Goal: Information Seeking & Learning: Learn about a topic

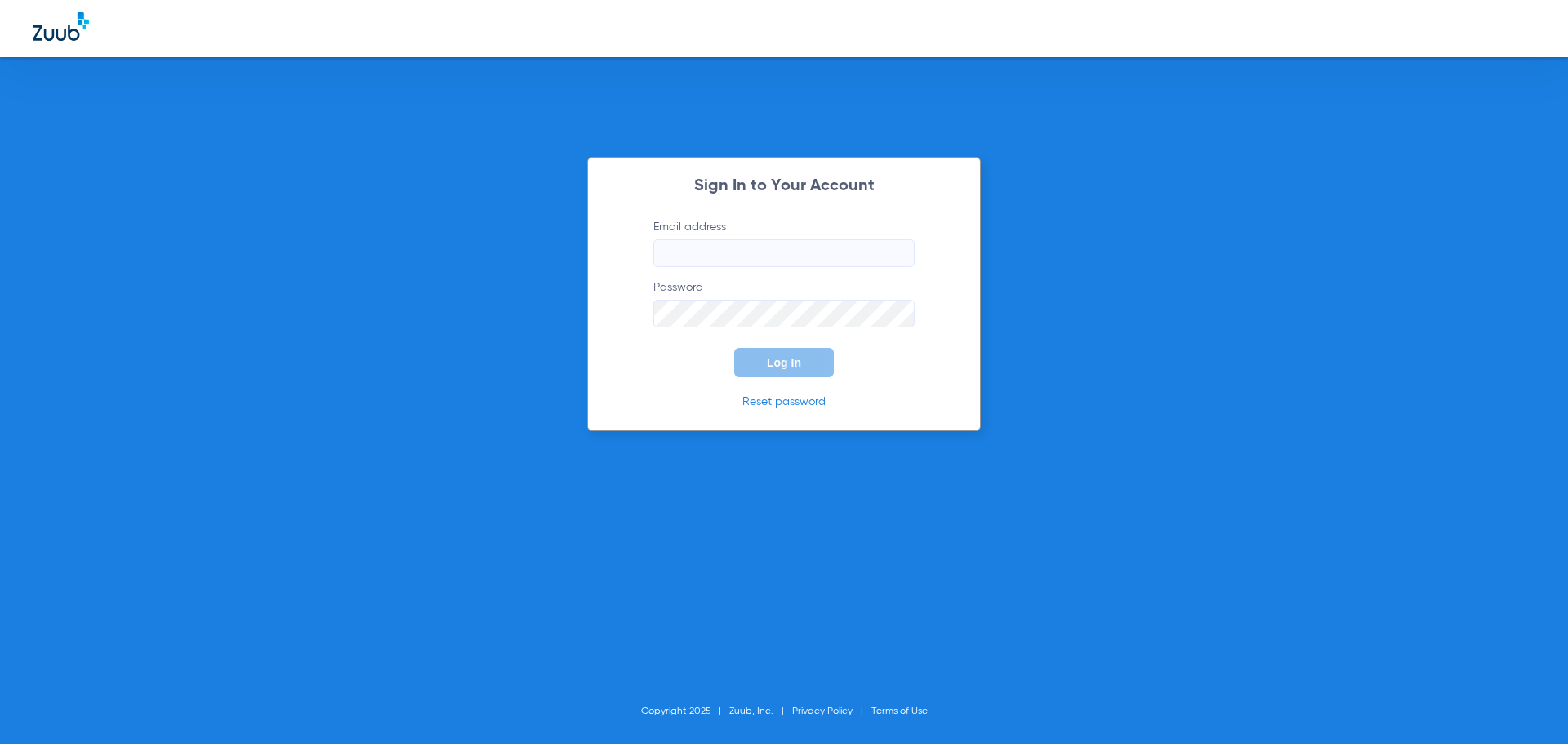
type input "[EMAIL_ADDRESS][DOMAIN_NAME]"
click at [744, 361] on button "Log In" at bounding box center [784, 363] width 100 height 30
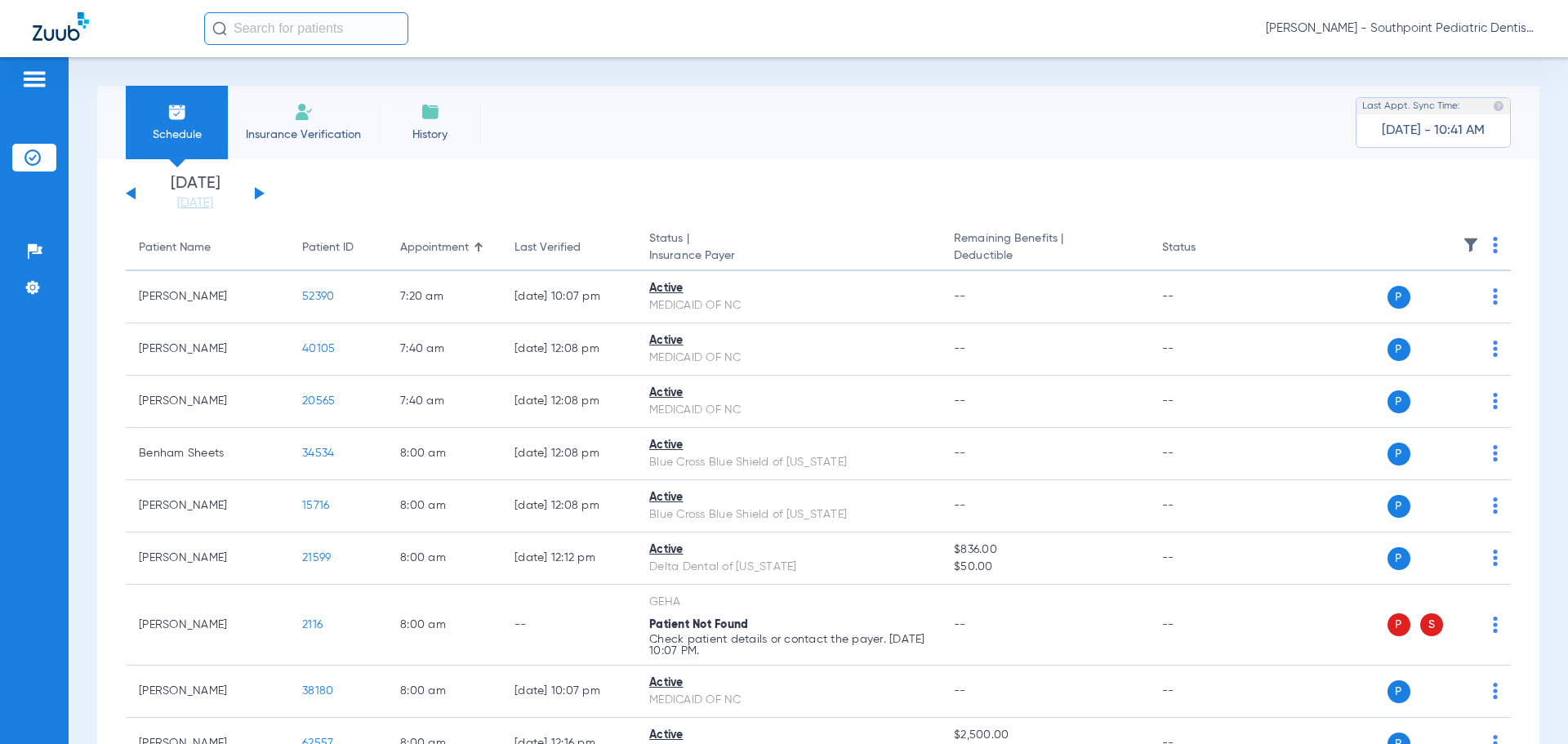
click at [260, 191] on button at bounding box center [260, 193] width 10 height 12
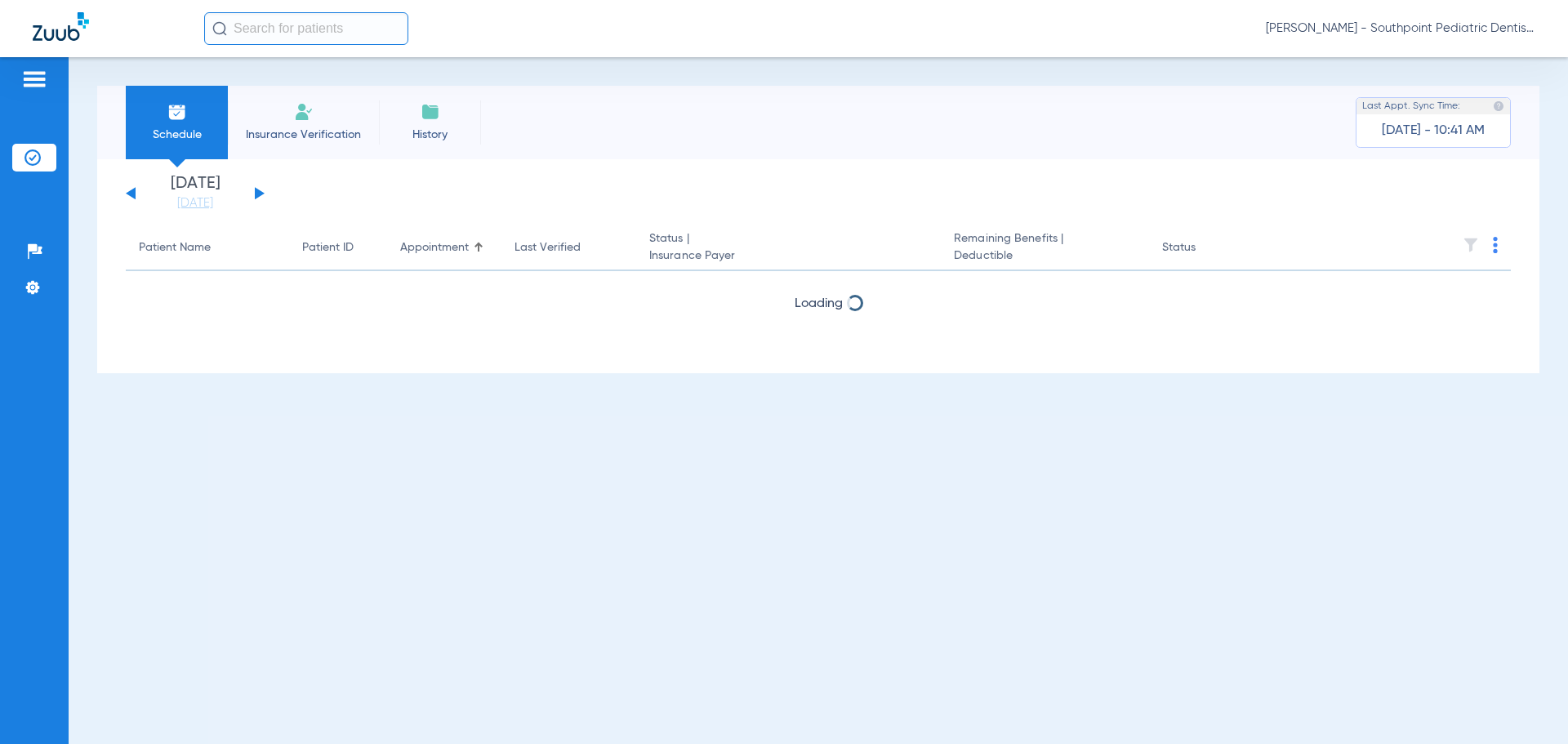
click at [260, 190] on button at bounding box center [260, 193] width 10 height 12
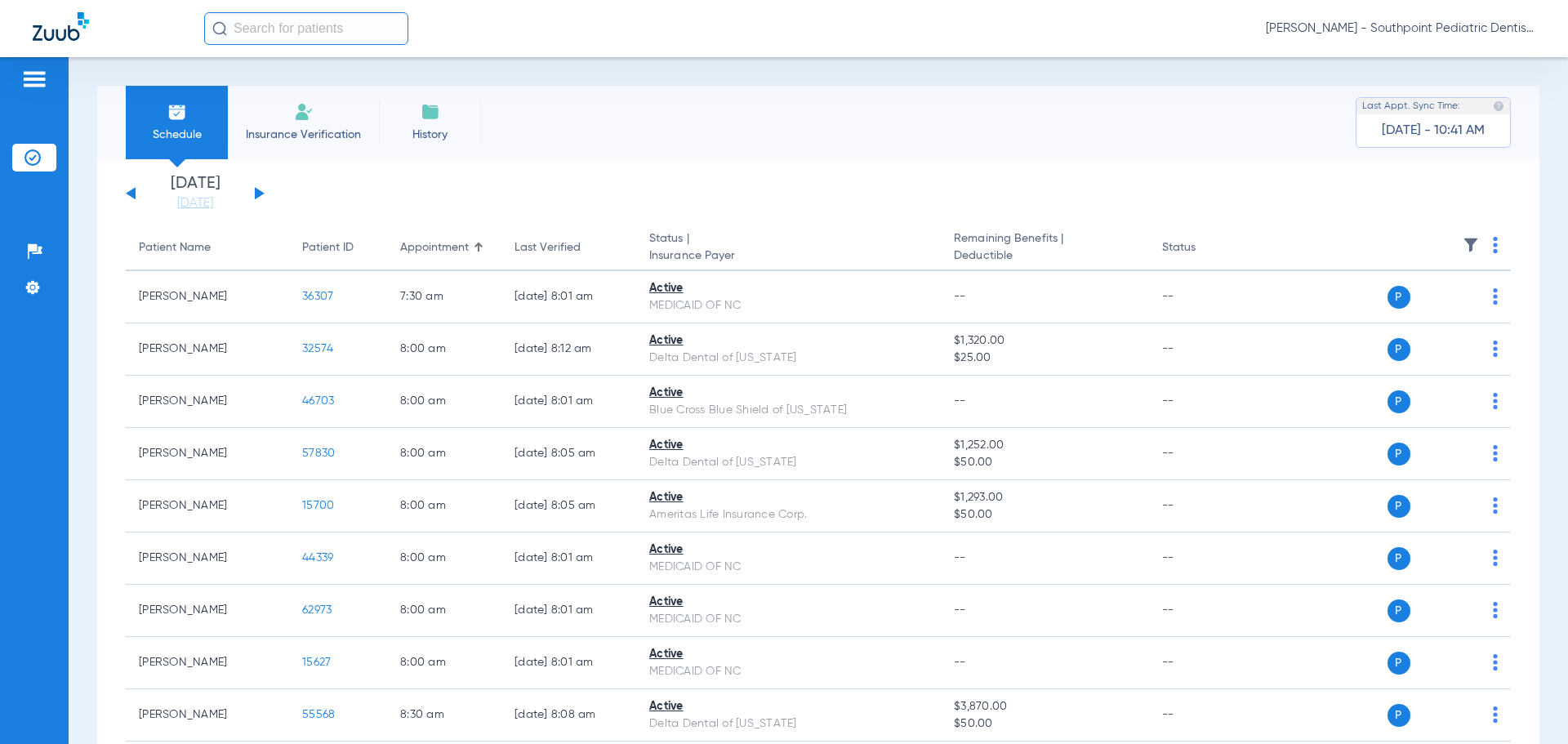
scroll to position [5150, 0]
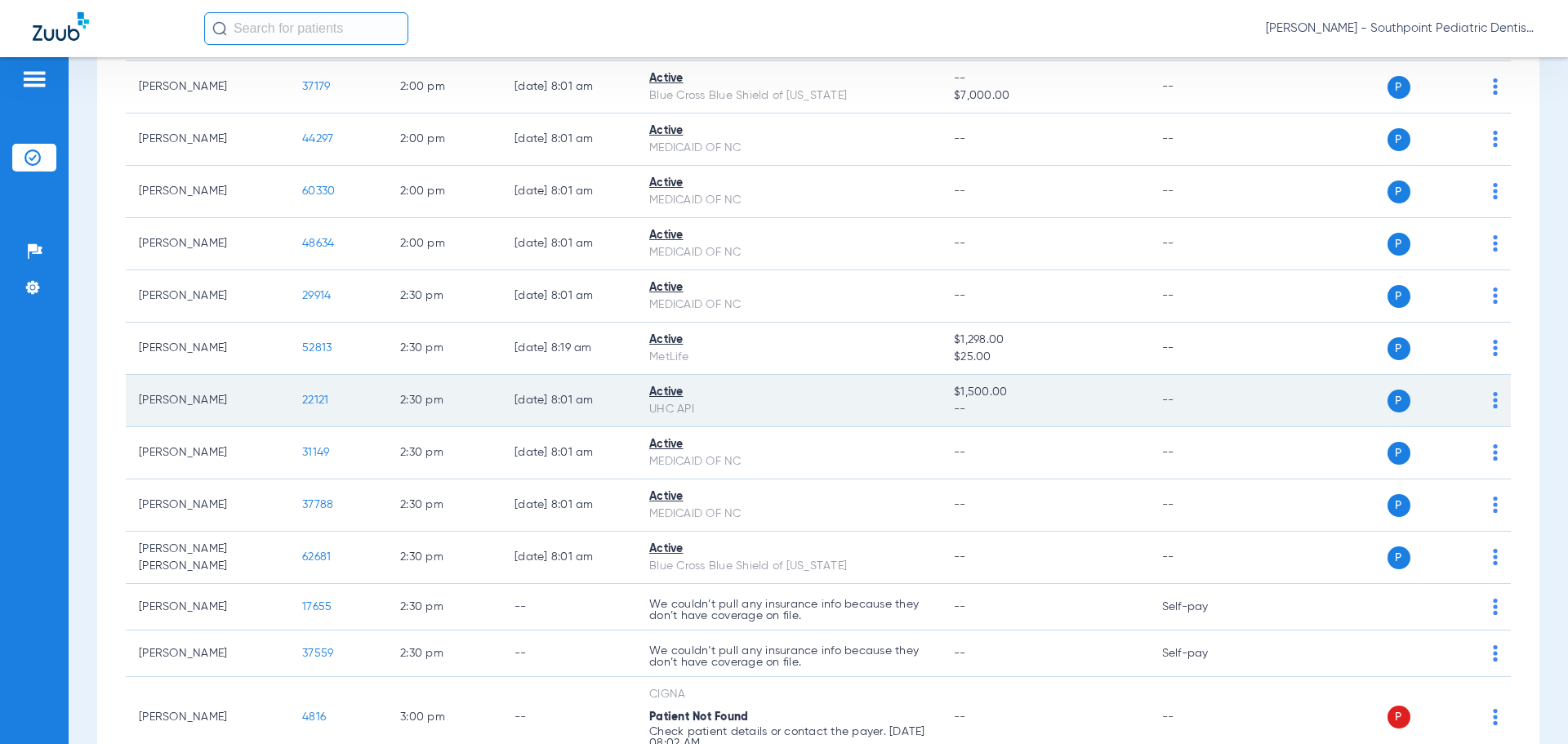
click at [315, 403] on span "22121" at bounding box center [316, 400] width 26 height 12
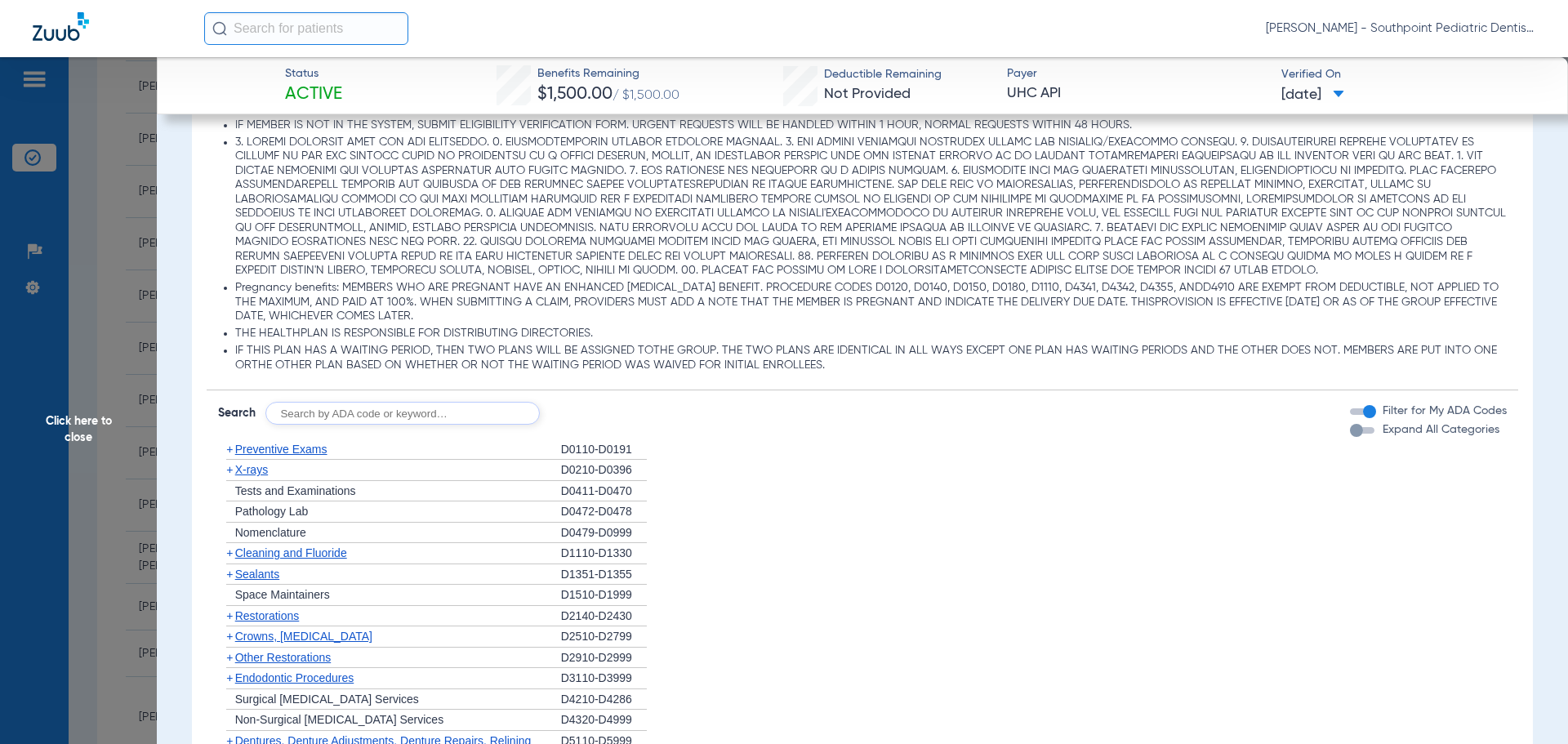
scroll to position [980, 0]
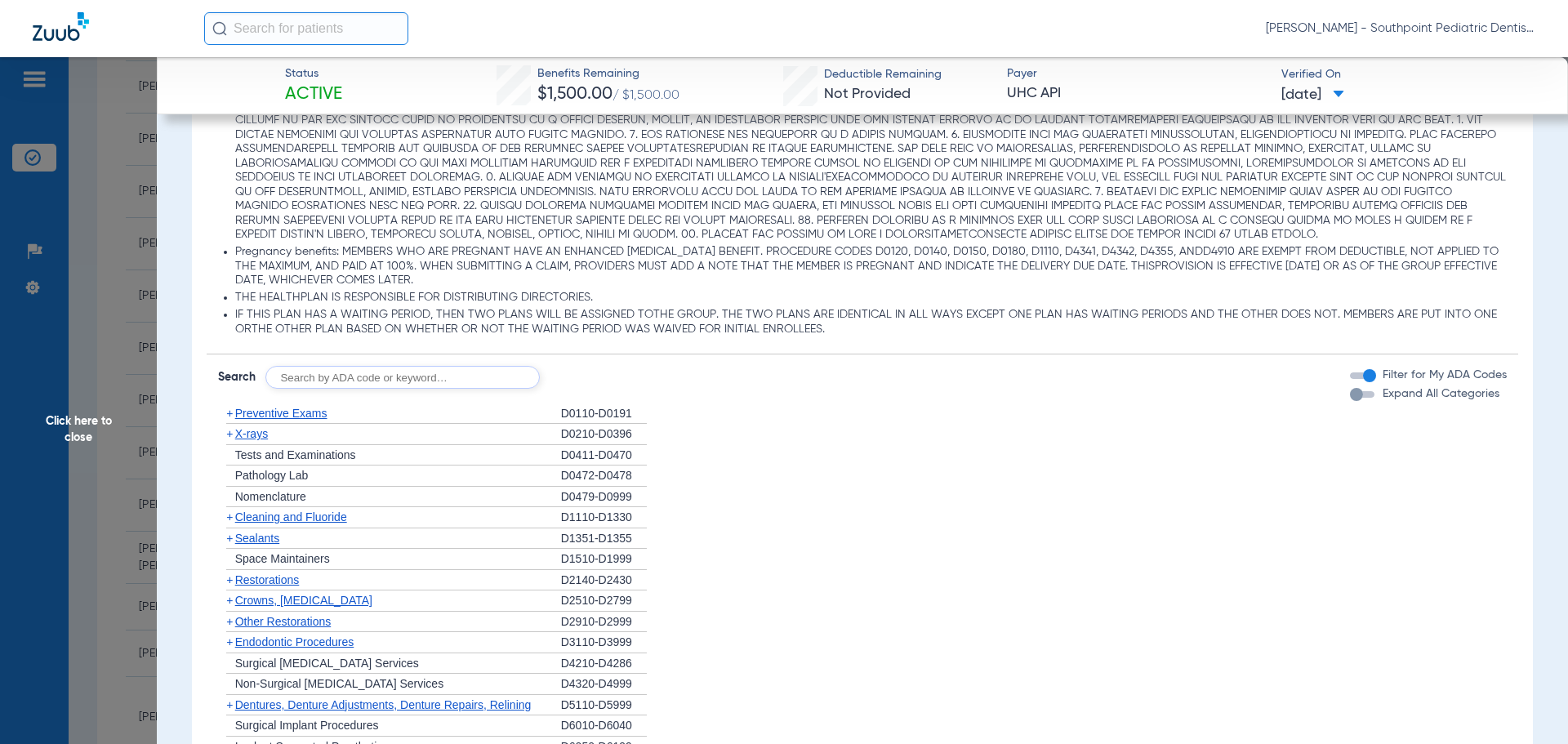
click at [455, 404] on div "+ Preventive Exams" at bounding box center [390, 414] width 343 height 21
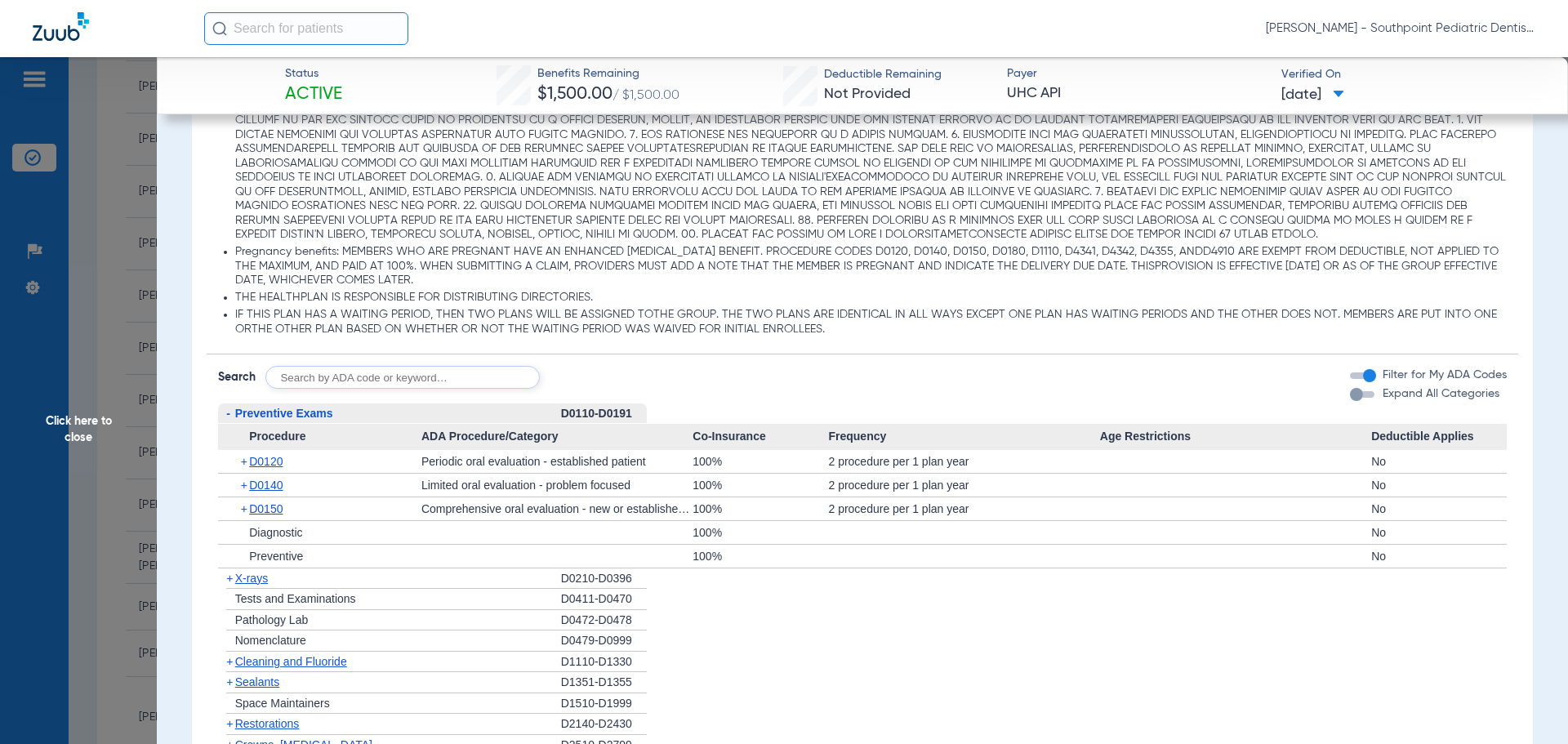
click at [455, 404] on div "- Preventive Exams" at bounding box center [390, 414] width 343 height 21
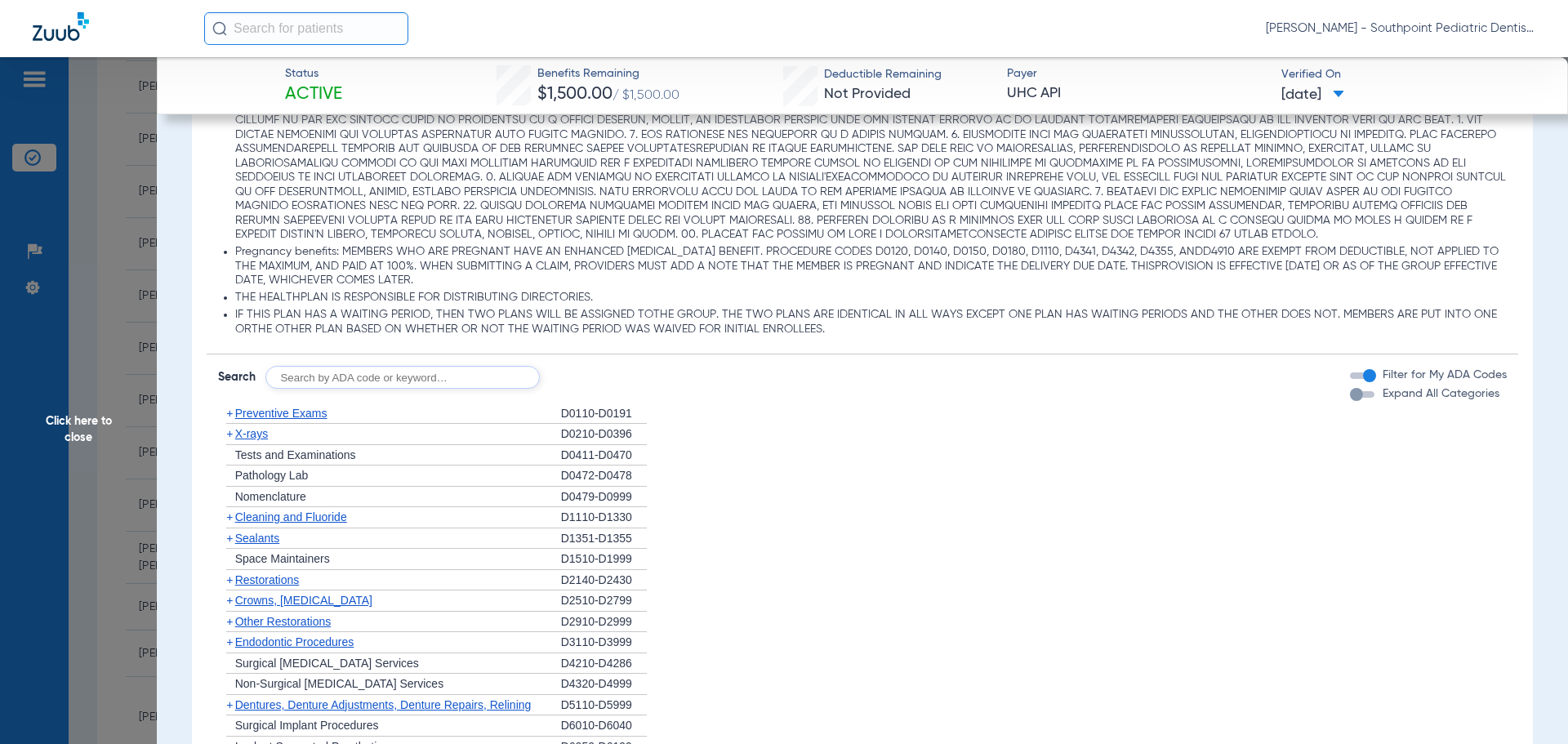
click at [452, 446] on div "+ Tests and Examinations" at bounding box center [390, 456] width 343 height 21
click at [448, 442] on div "+ X-rays" at bounding box center [390, 434] width 343 height 21
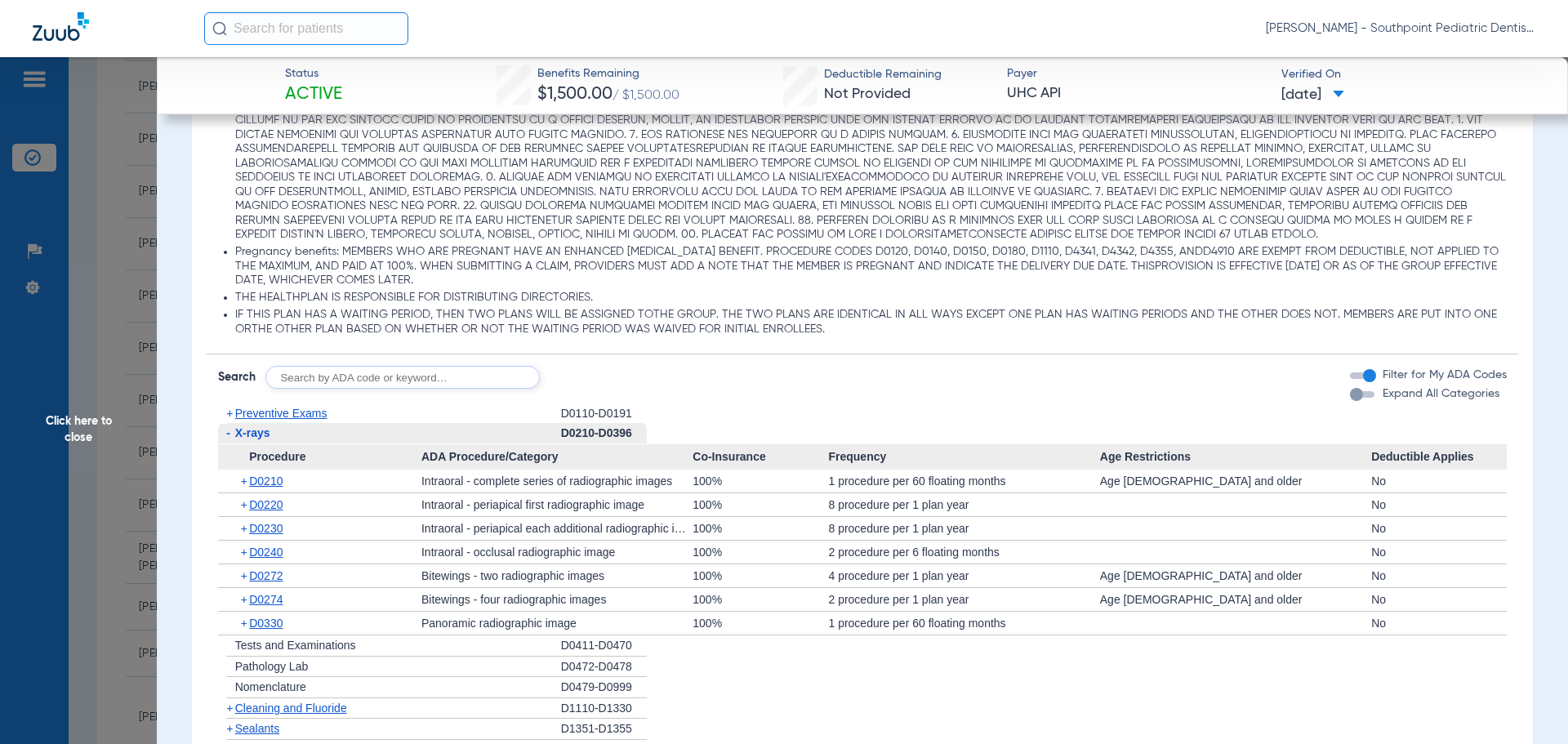
click at [448, 442] on div "- X-rays" at bounding box center [390, 433] width 343 height 21
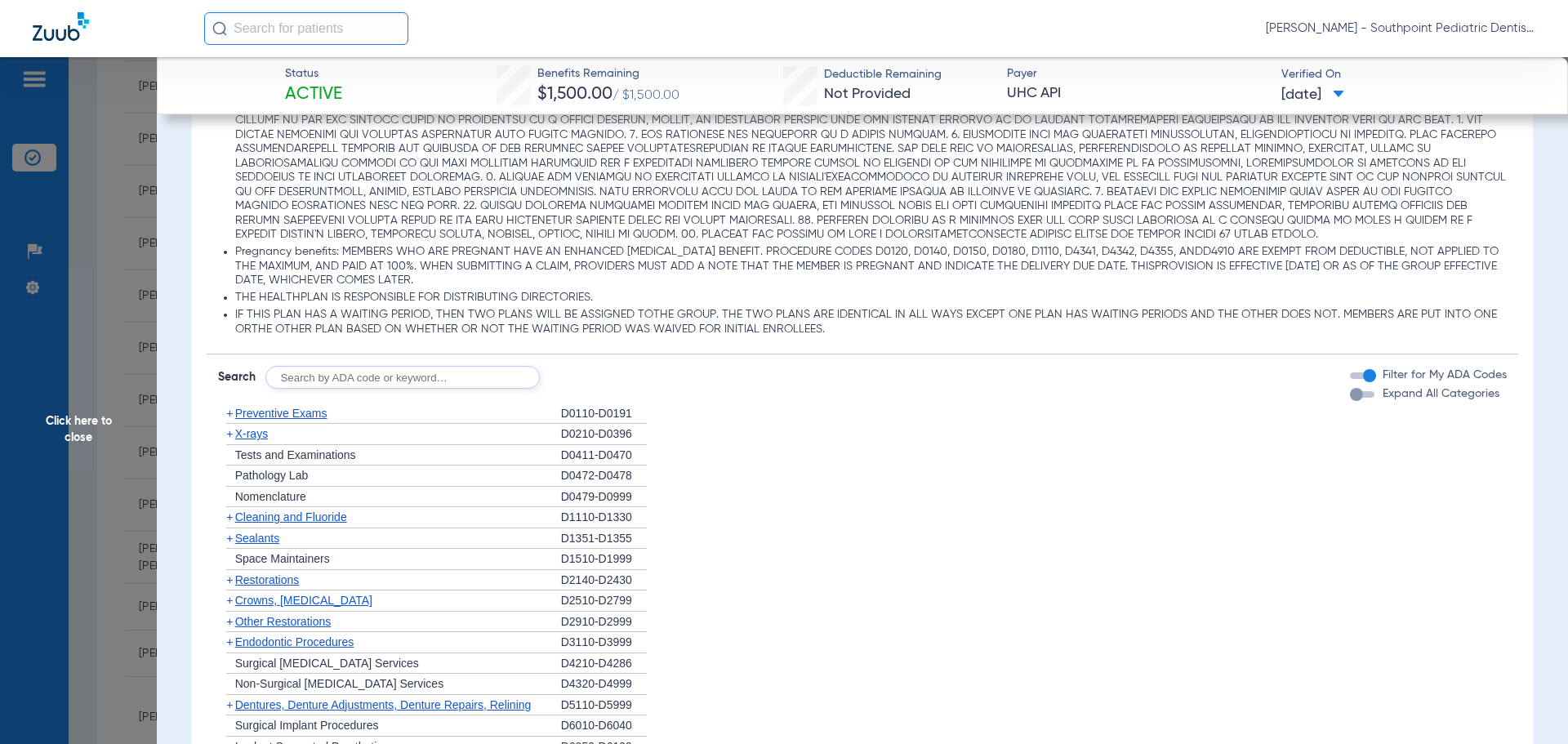
click at [461, 515] on div "+ Cleaning and Fluoride" at bounding box center [390, 517] width 343 height 21
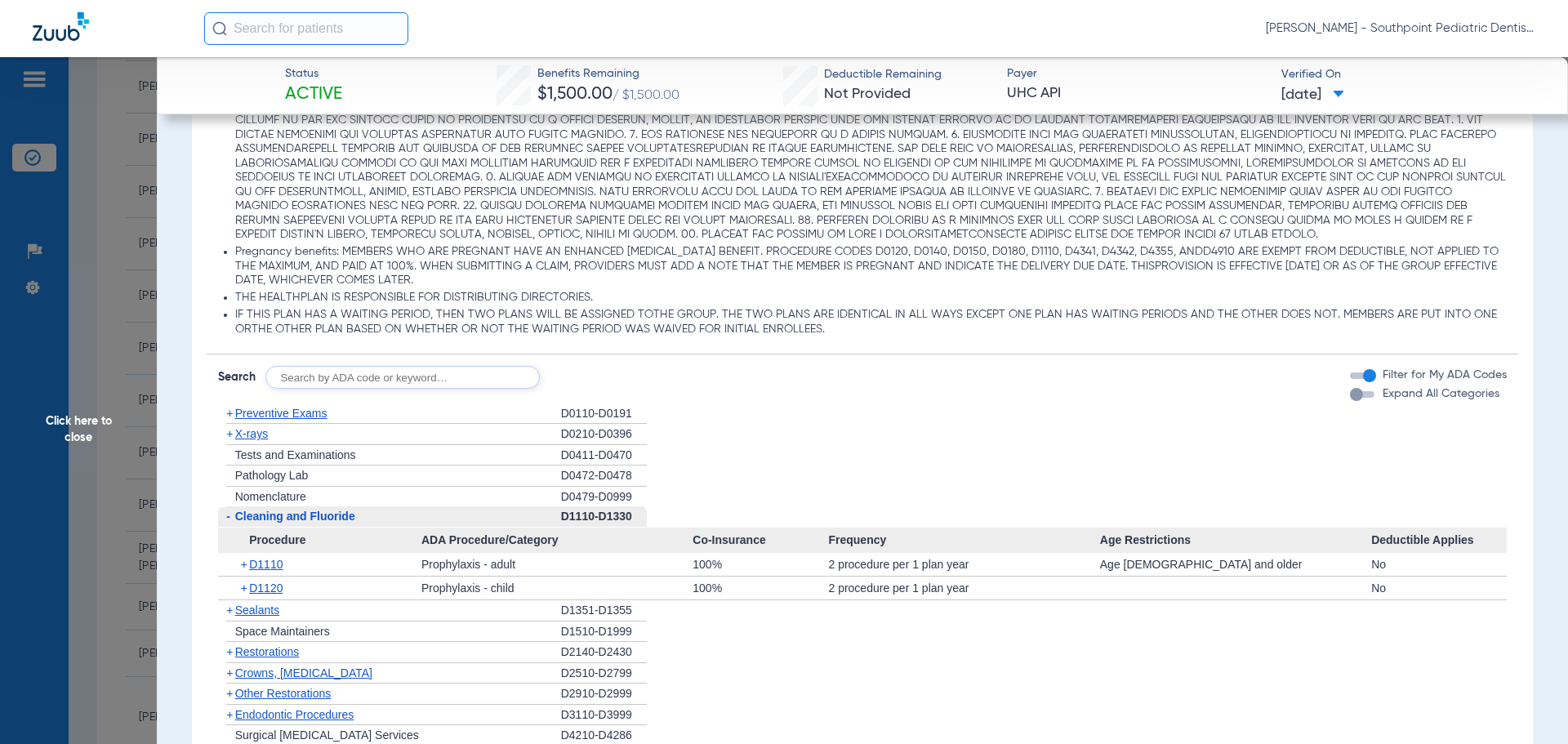
click at [405, 524] on div "- Cleaning and Fluoride" at bounding box center [390, 517] width 343 height 21
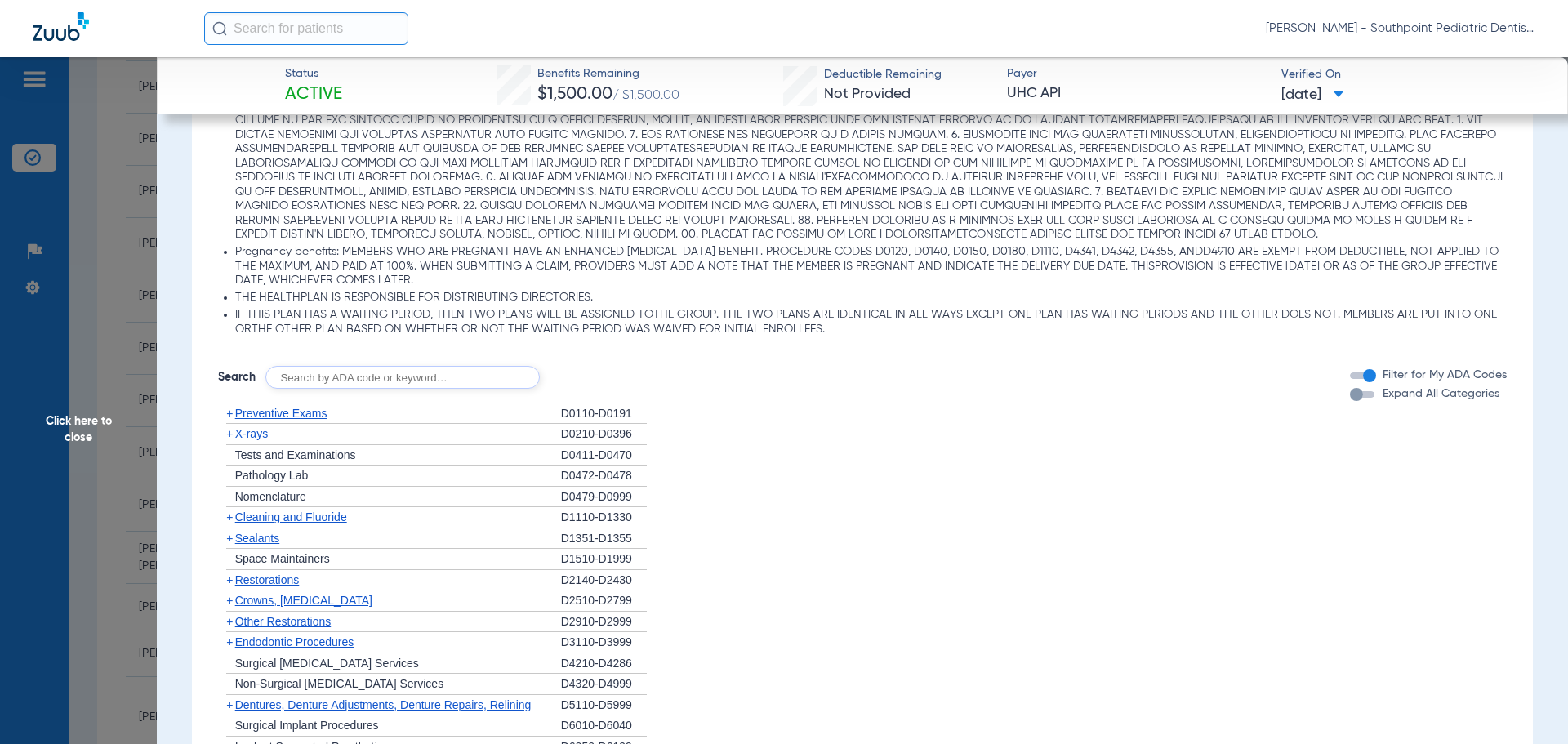
scroll to position [1224, 0]
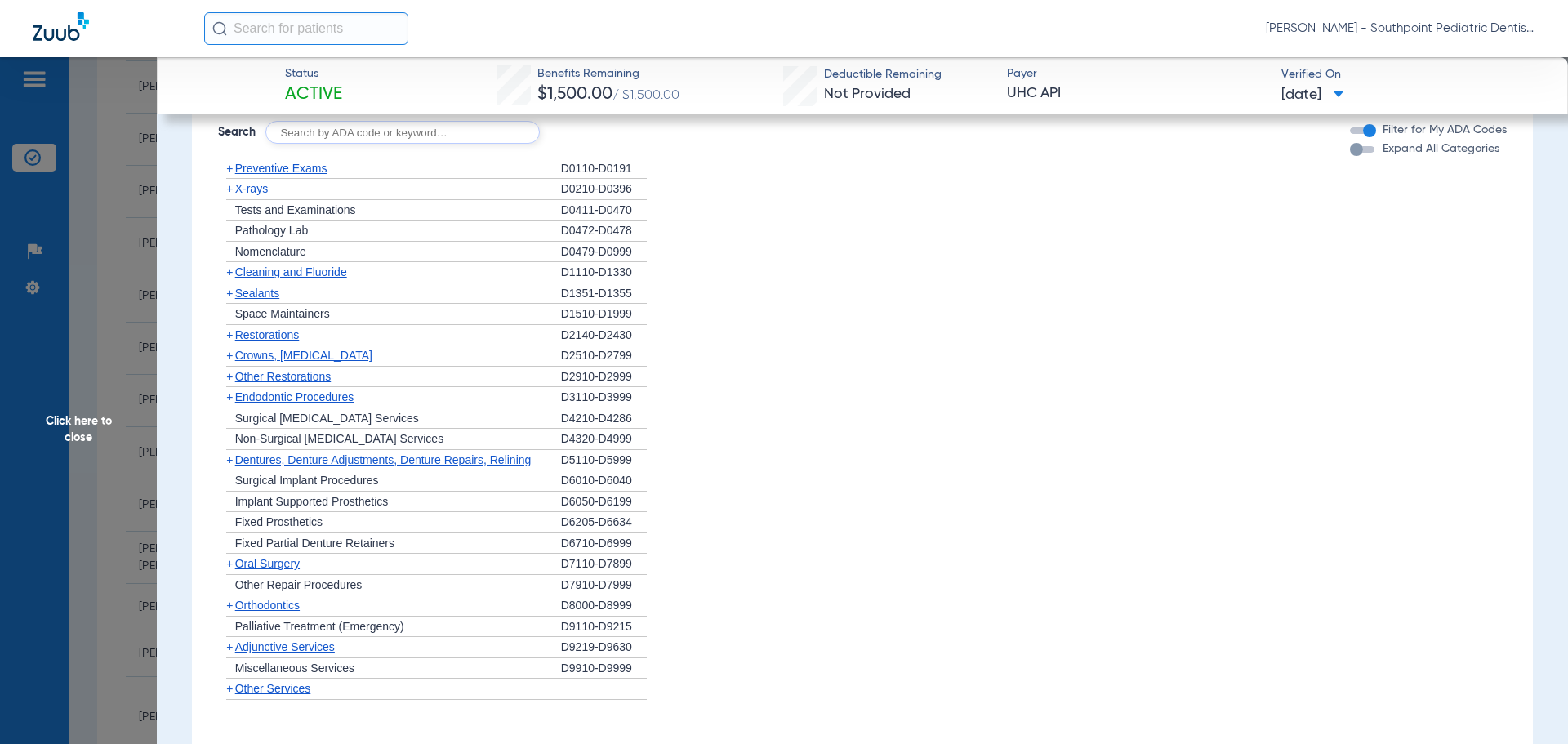
click at [381, 297] on div "+ Sealants" at bounding box center [390, 294] width 343 height 21
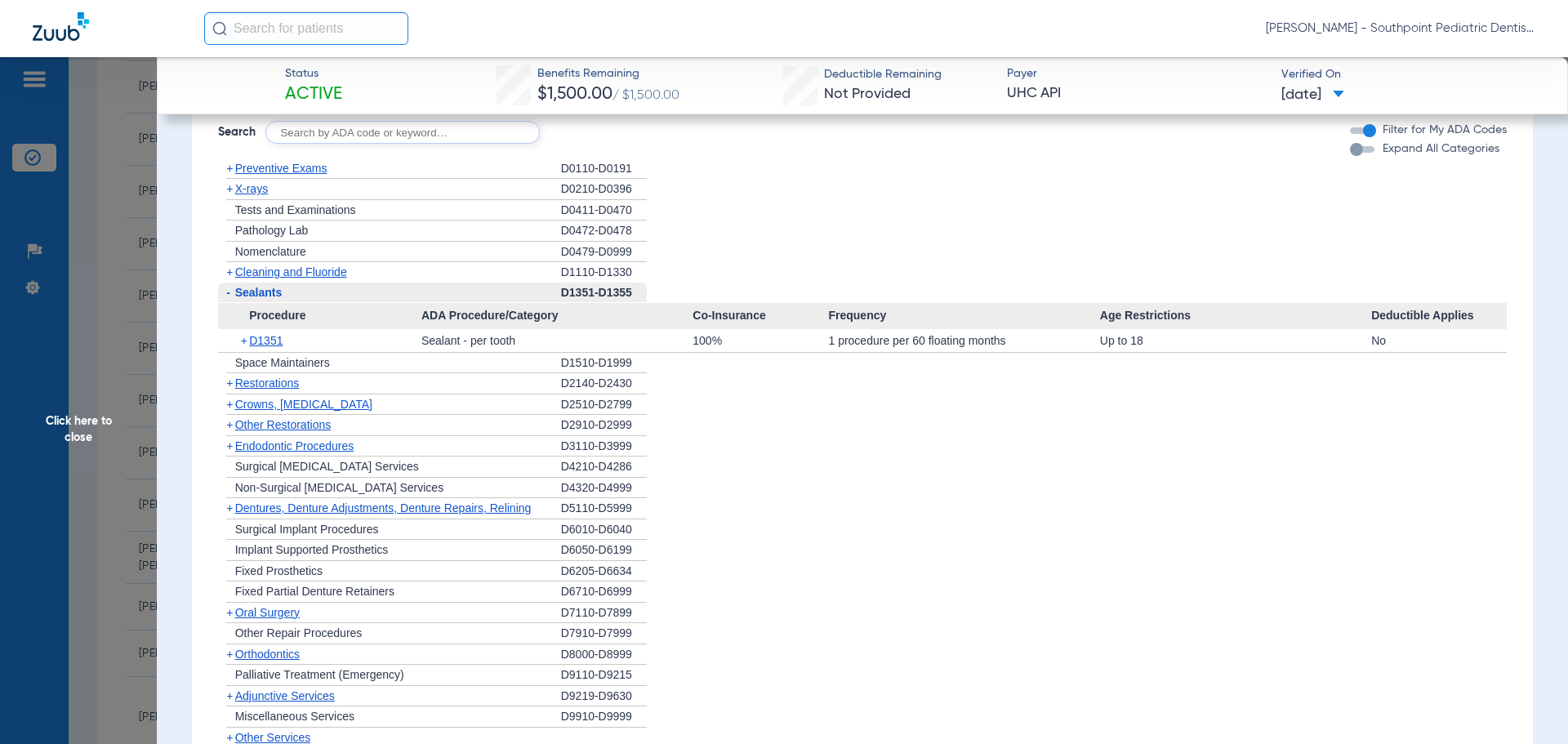
click at [380, 297] on div "- Sealants" at bounding box center [390, 293] width 343 height 21
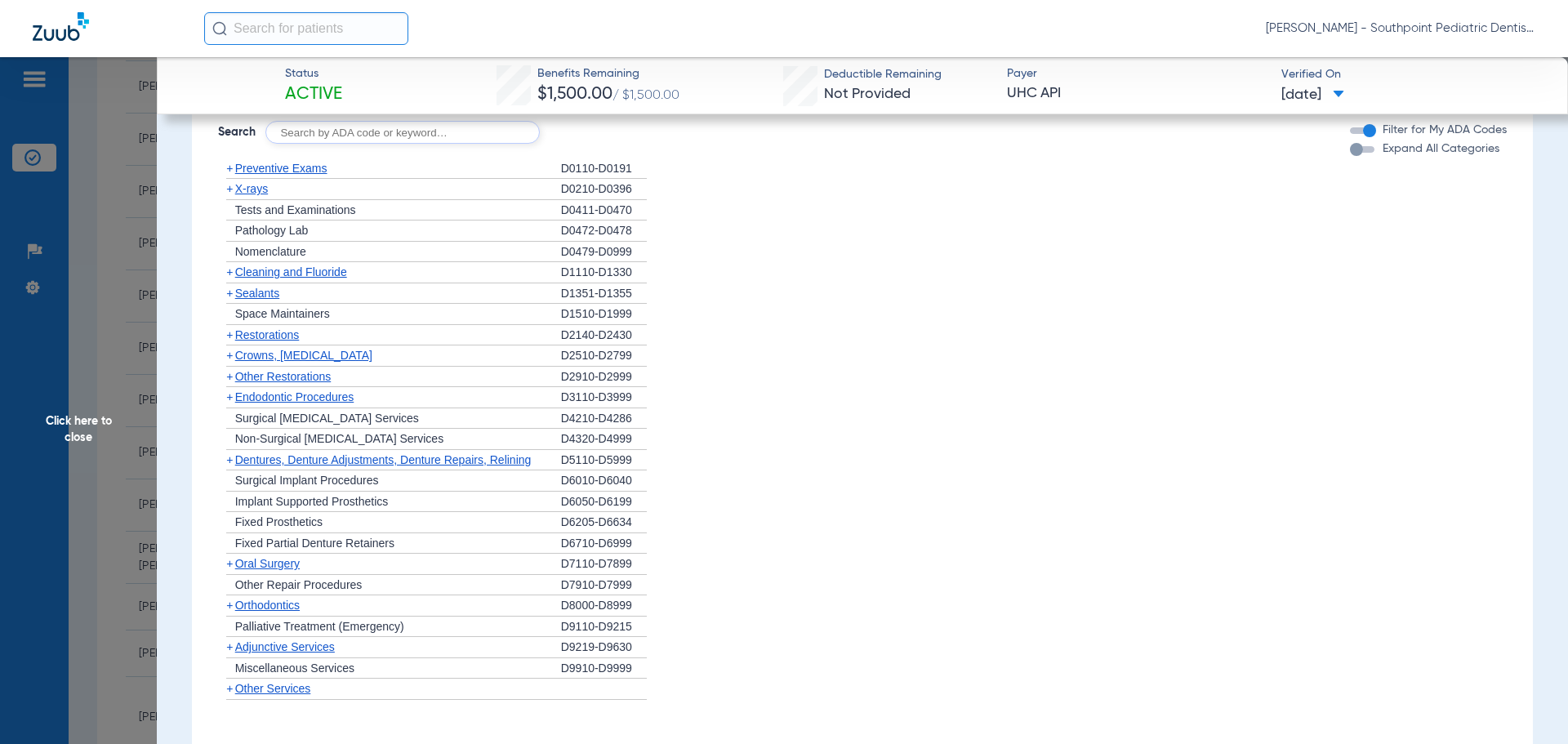
click at [404, 371] on div "+ Other Restorations" at bounding box center [390, 377] width 343 height 21
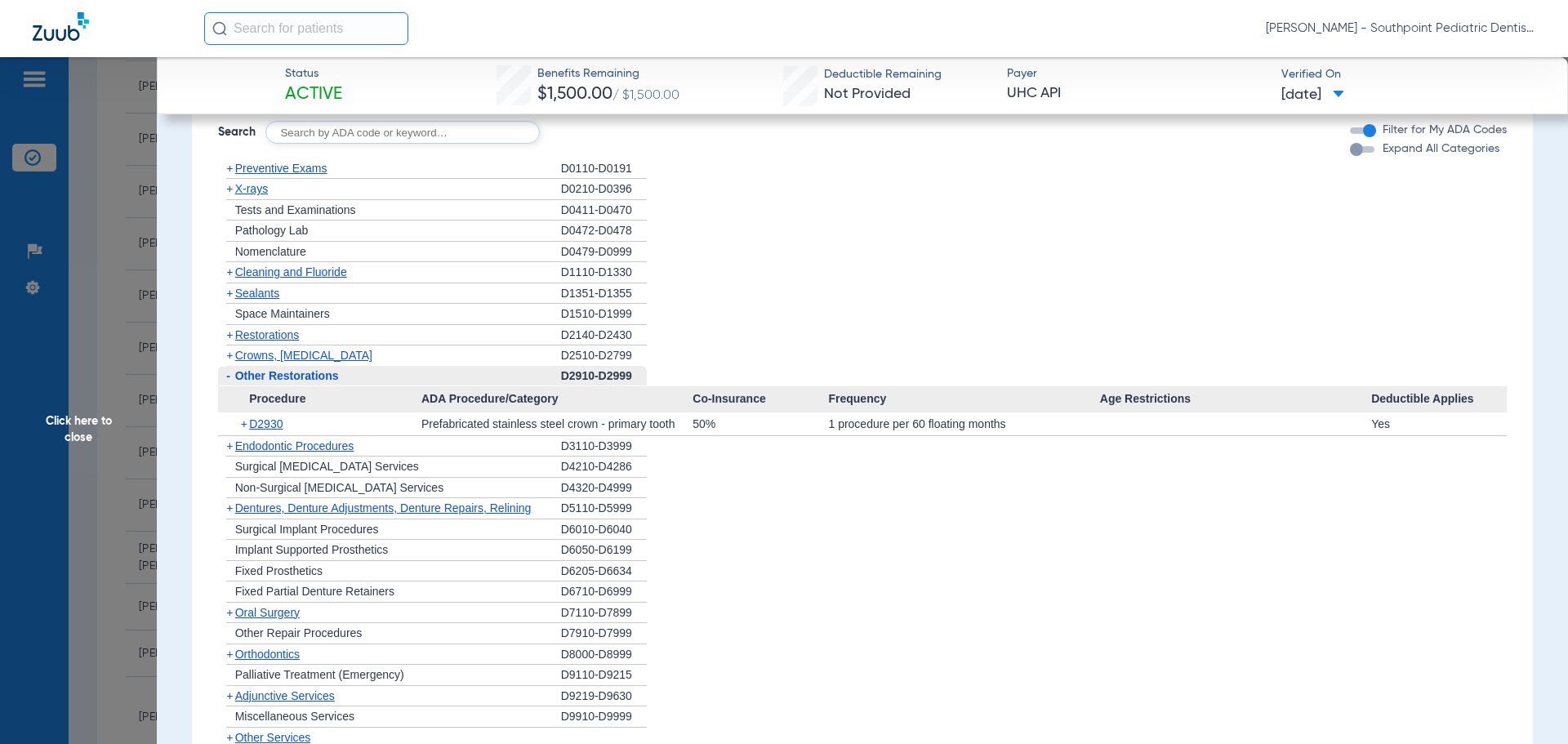
click at [404, 371] on div "- Other Restorations" at bounding box center [390, 377] width 343 height 21
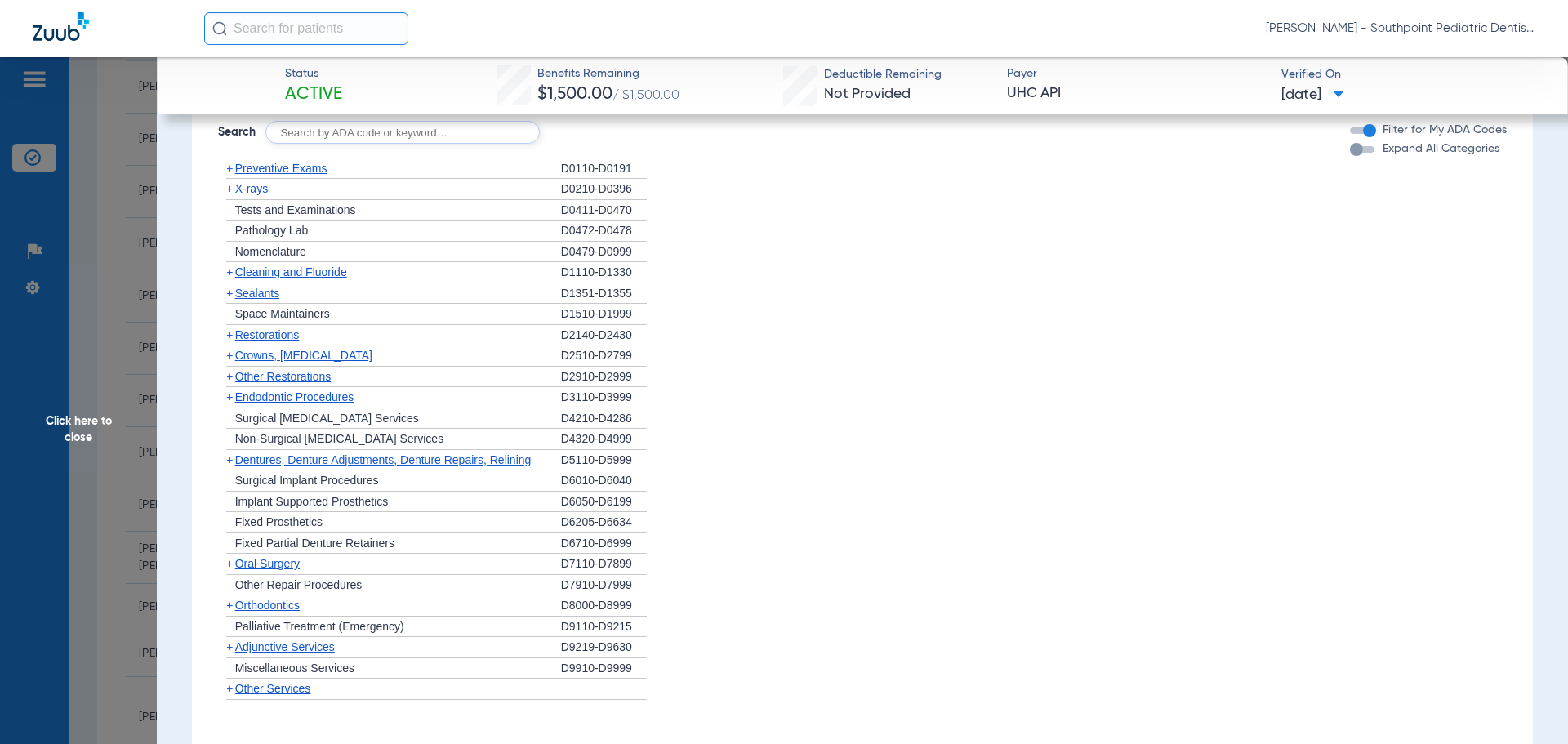
click at [399, 396] on div "+ Endodontic Procedures" at bounding box center [390, 398] width 343 height 21
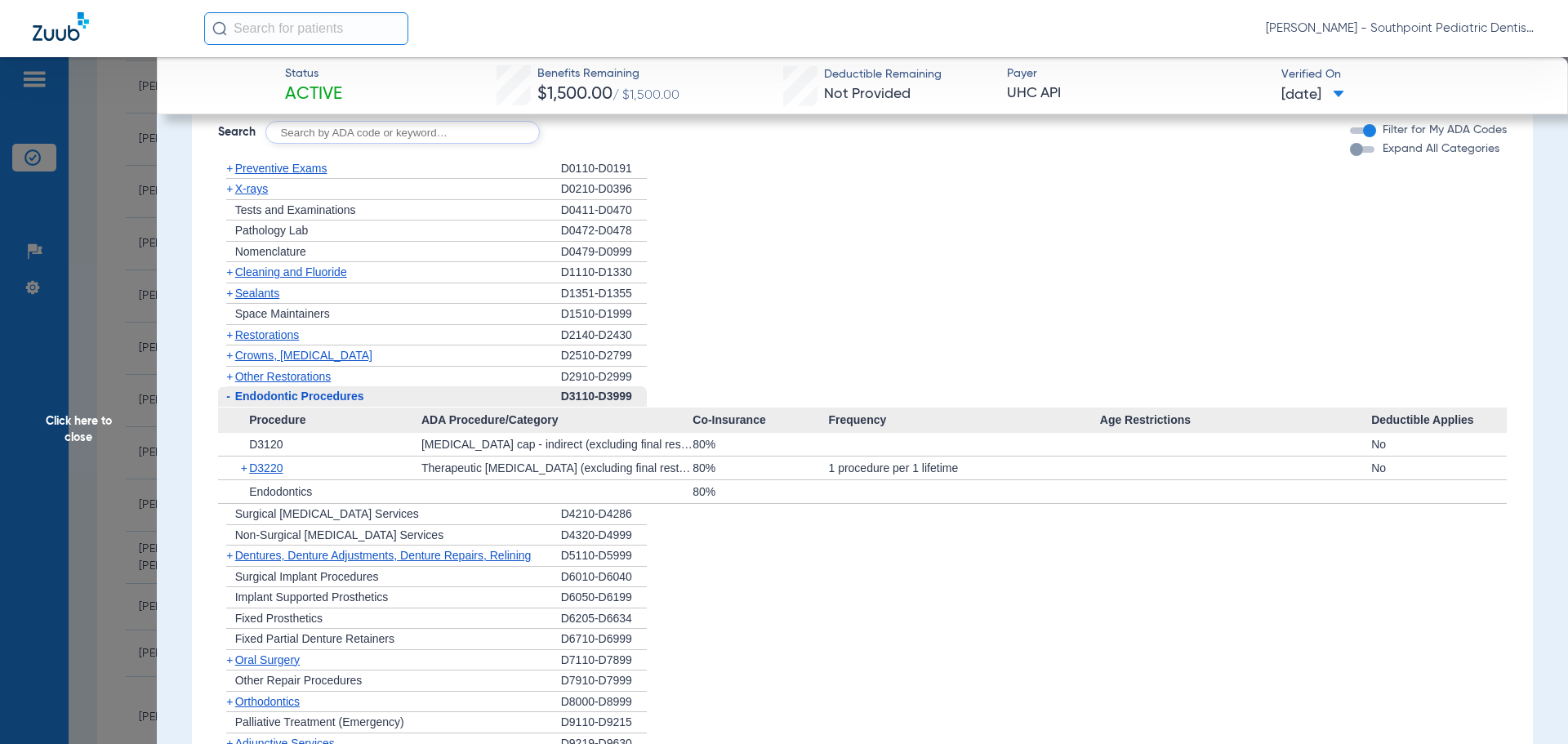
click at [399, 396] on div "- Endodontic Procedures" at bounding box center [390, 397] width 343 height 21
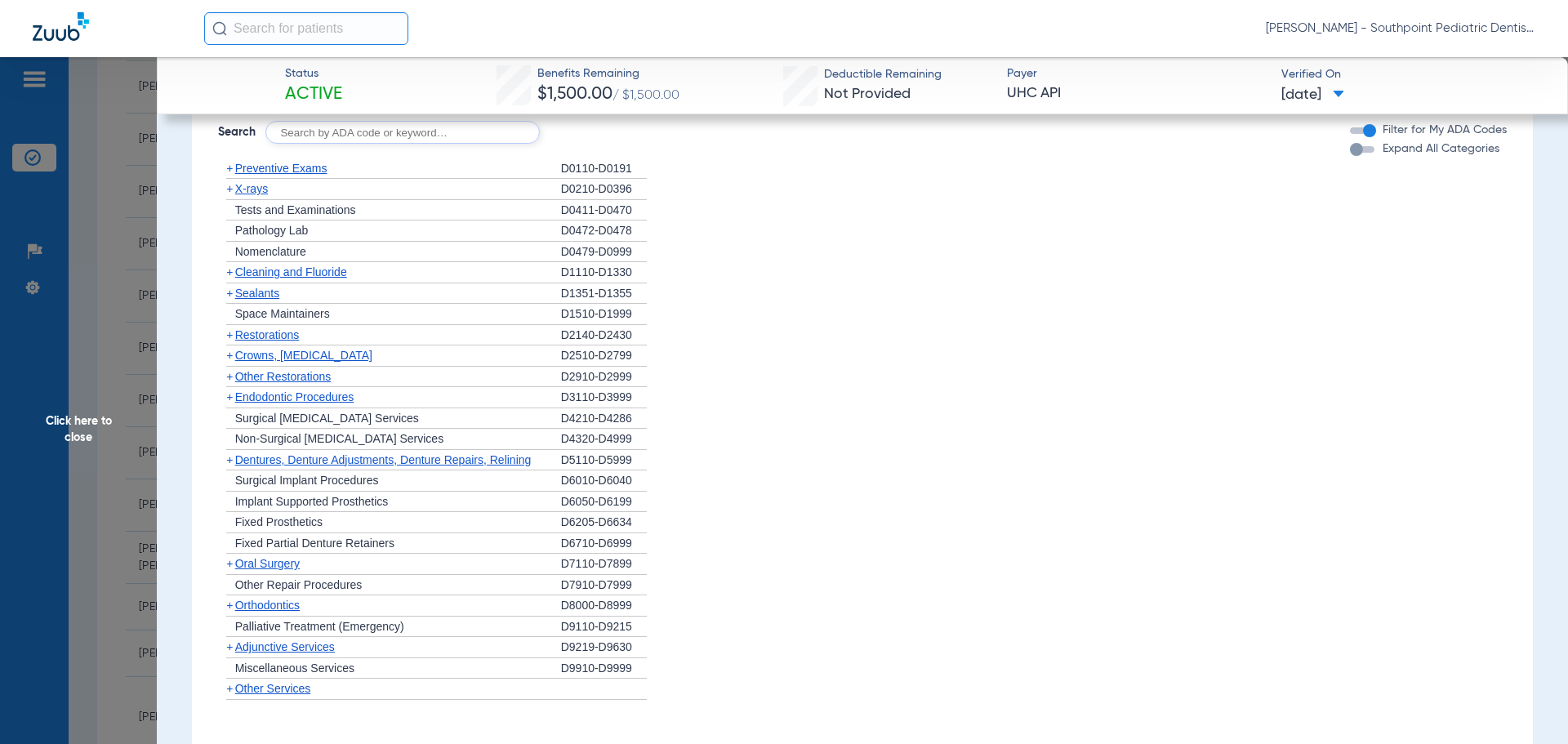
click at [133, 257] on span "Click here to close" at bounding box center [78, 428] width 157 height 744
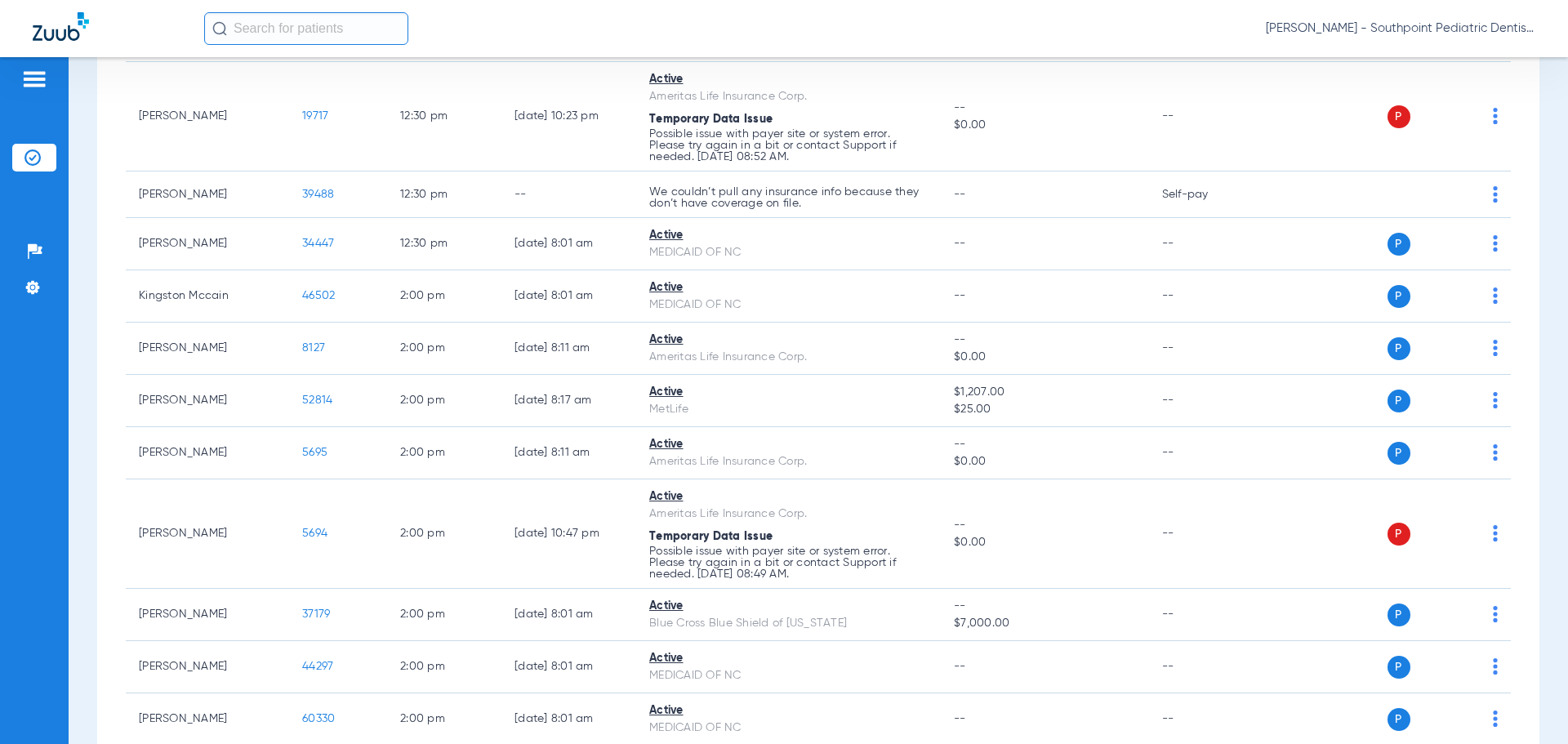
scroll to position [5098, 0]
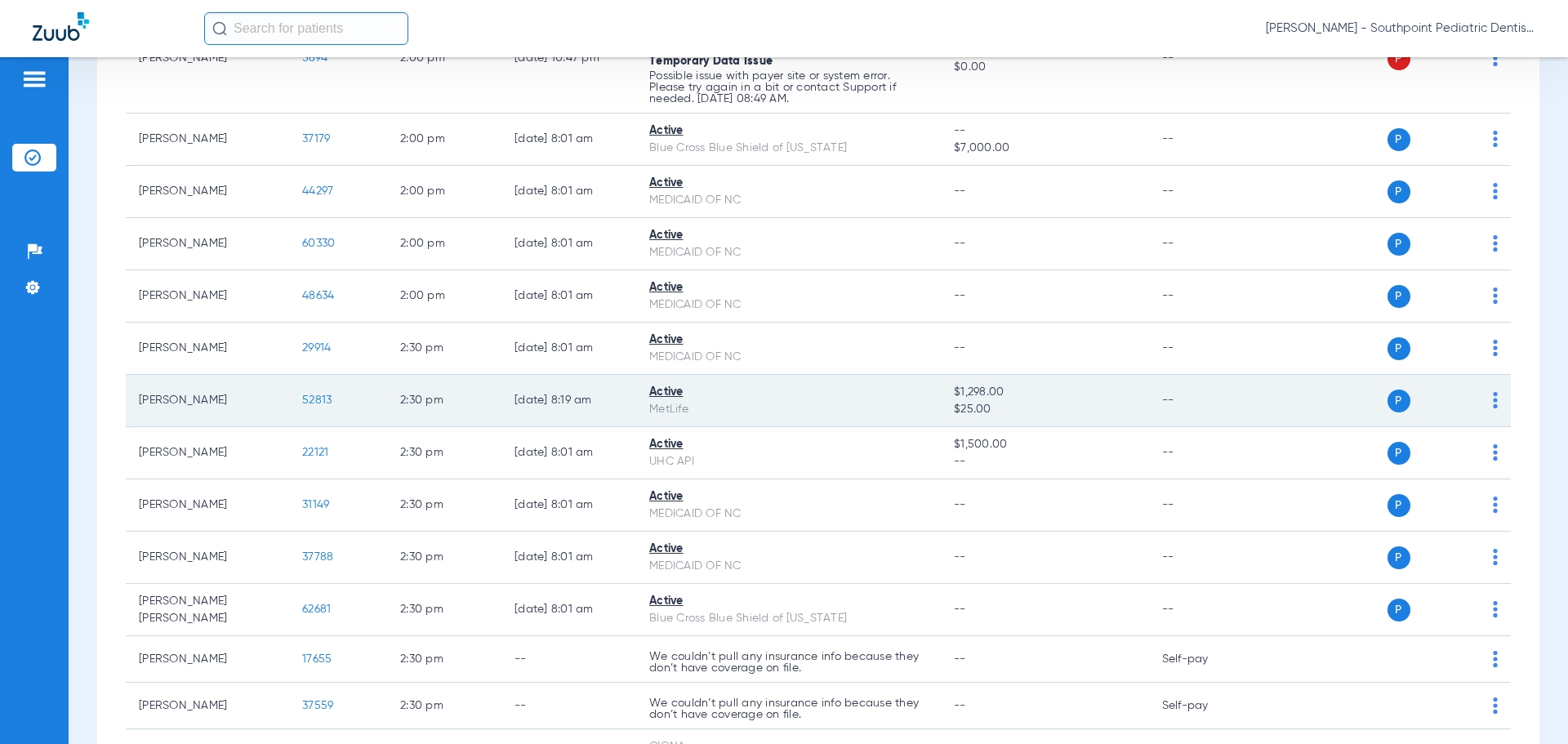
click at [308, 399] on span "52813" at bounding box center [317, 400] width 30 height 12
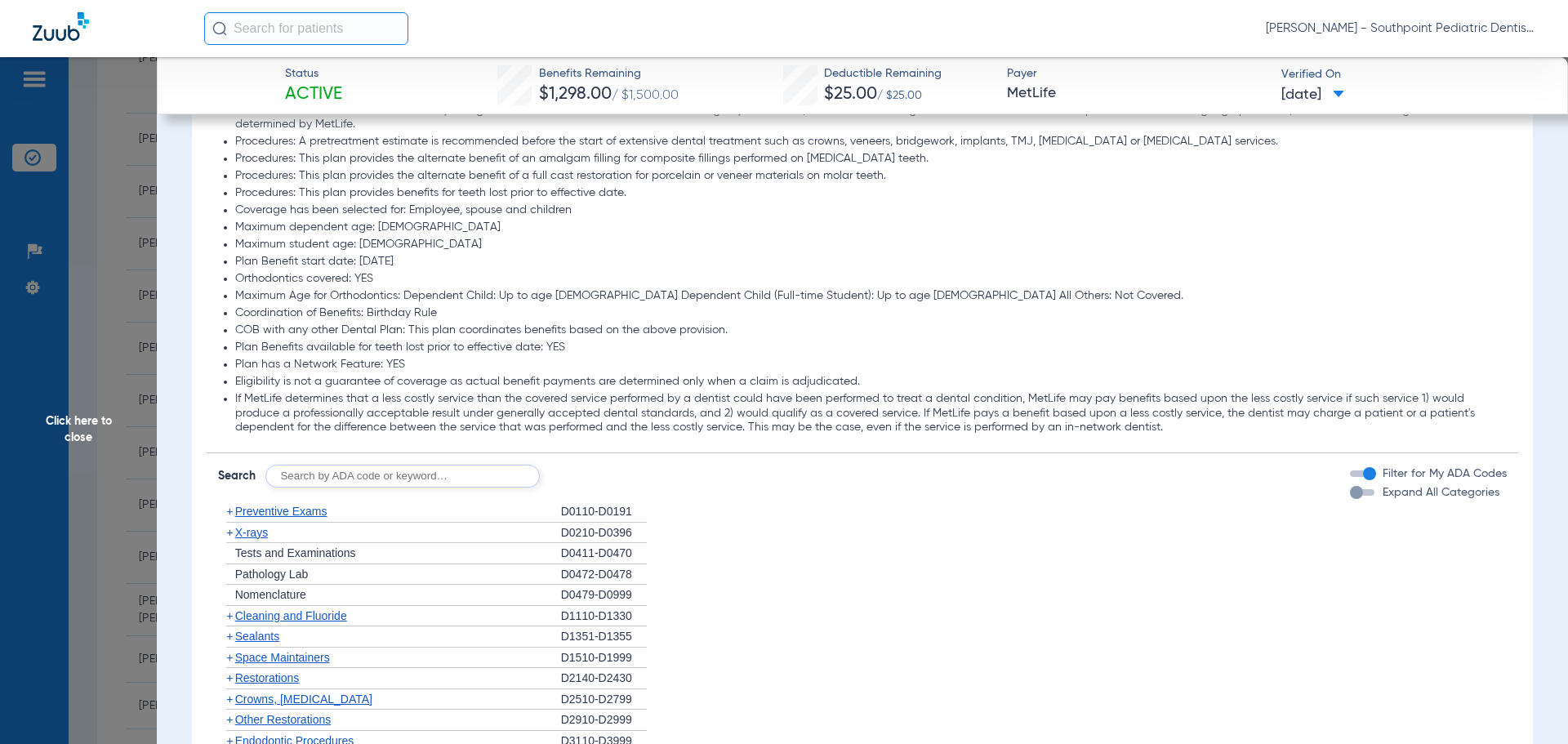
scroll to position [1470, 0]
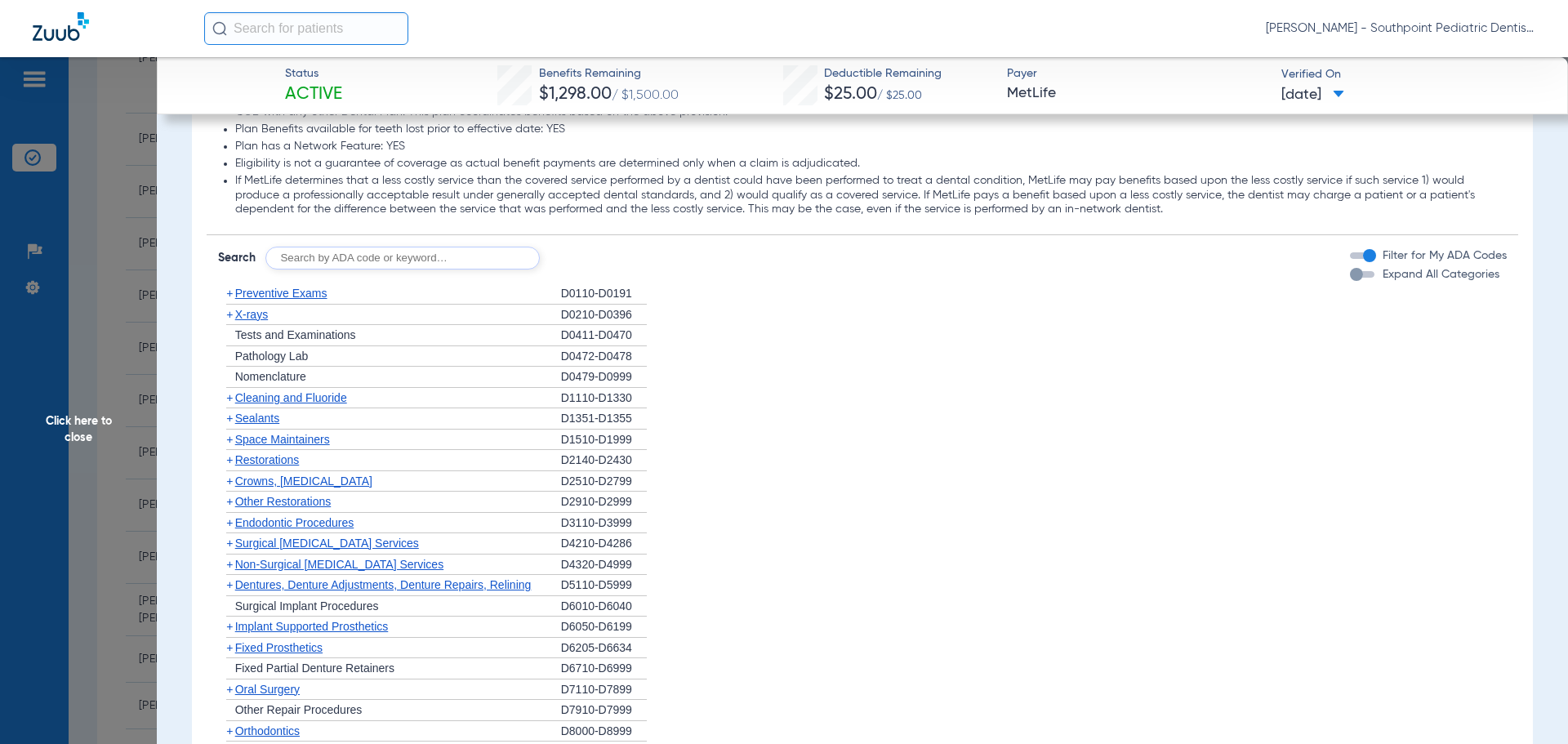
click at [475, 280] on div "Disclaimers Orthodontics: Payment method is: Quarterly Repetitive End of Quarte…" at bounding box center [863, 161] width 1312 height 1351
click at [479, 283] on div "+ Preventive Exams" at bounding box center [390, 294] width 343 height 21
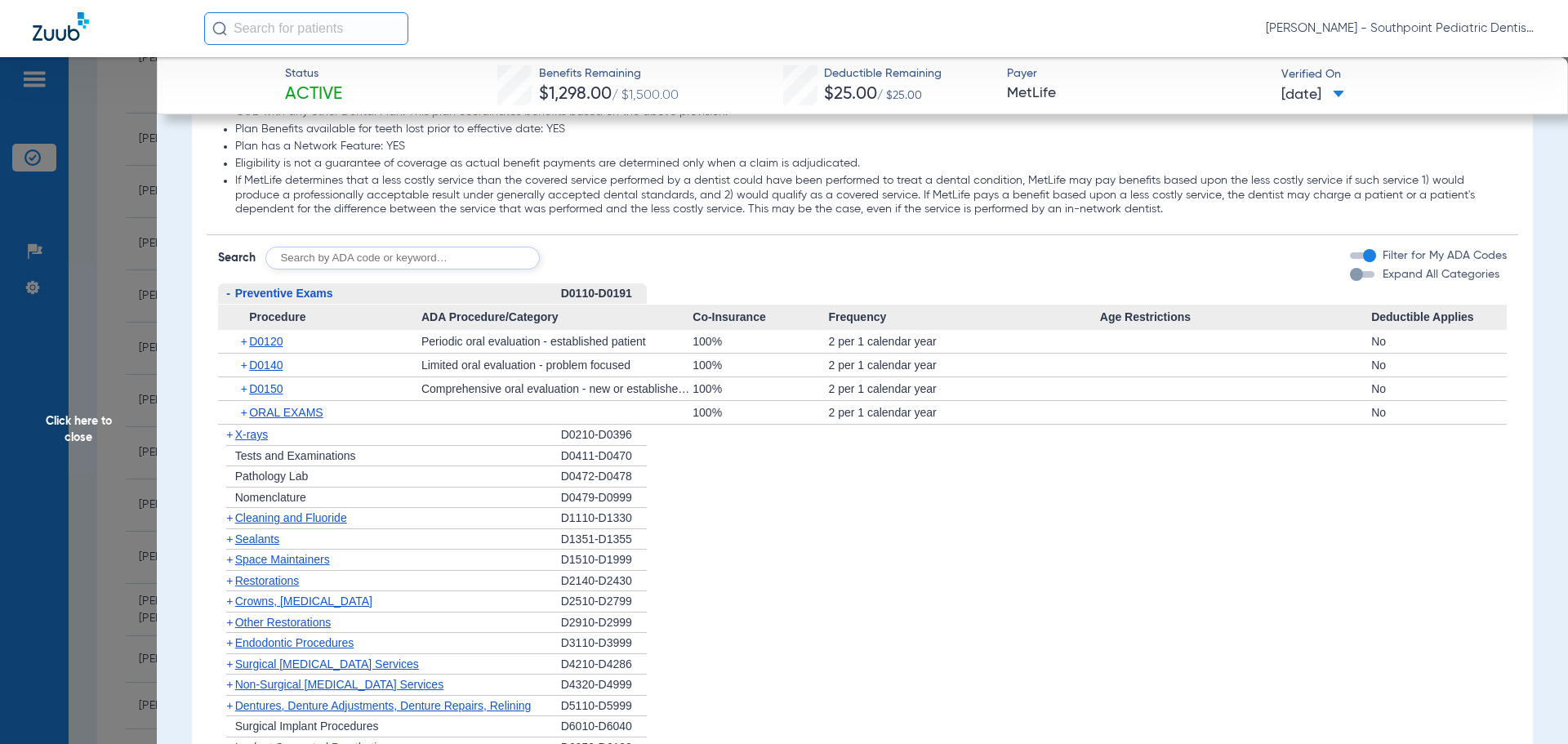
click at [485, 297] on div "- Preventive Exams" at bounding box center [390, 294] width 343 height 21
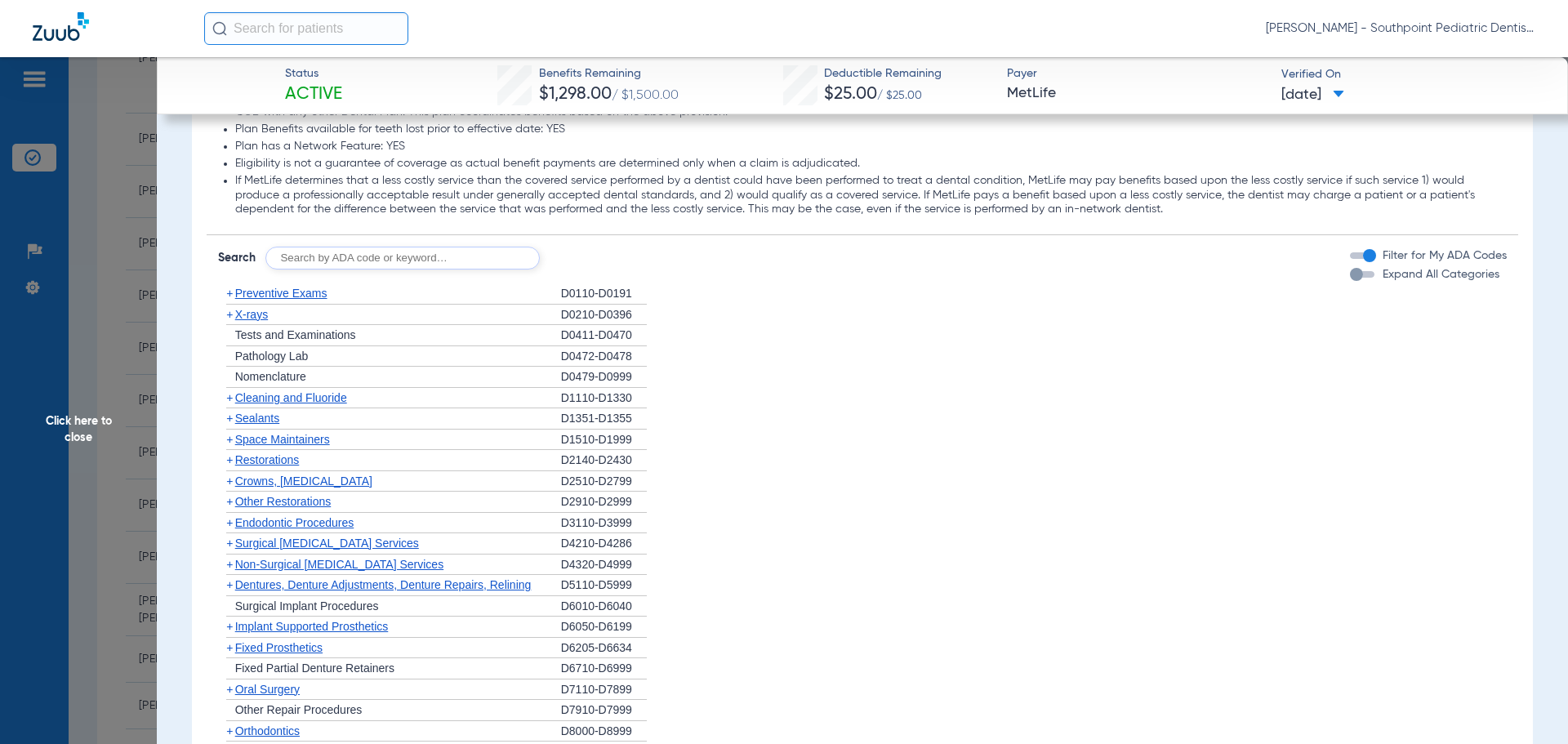
click at [485, 297] on div "+ Preventive Exams" at bounding box center [390, 294] width 343 height 21
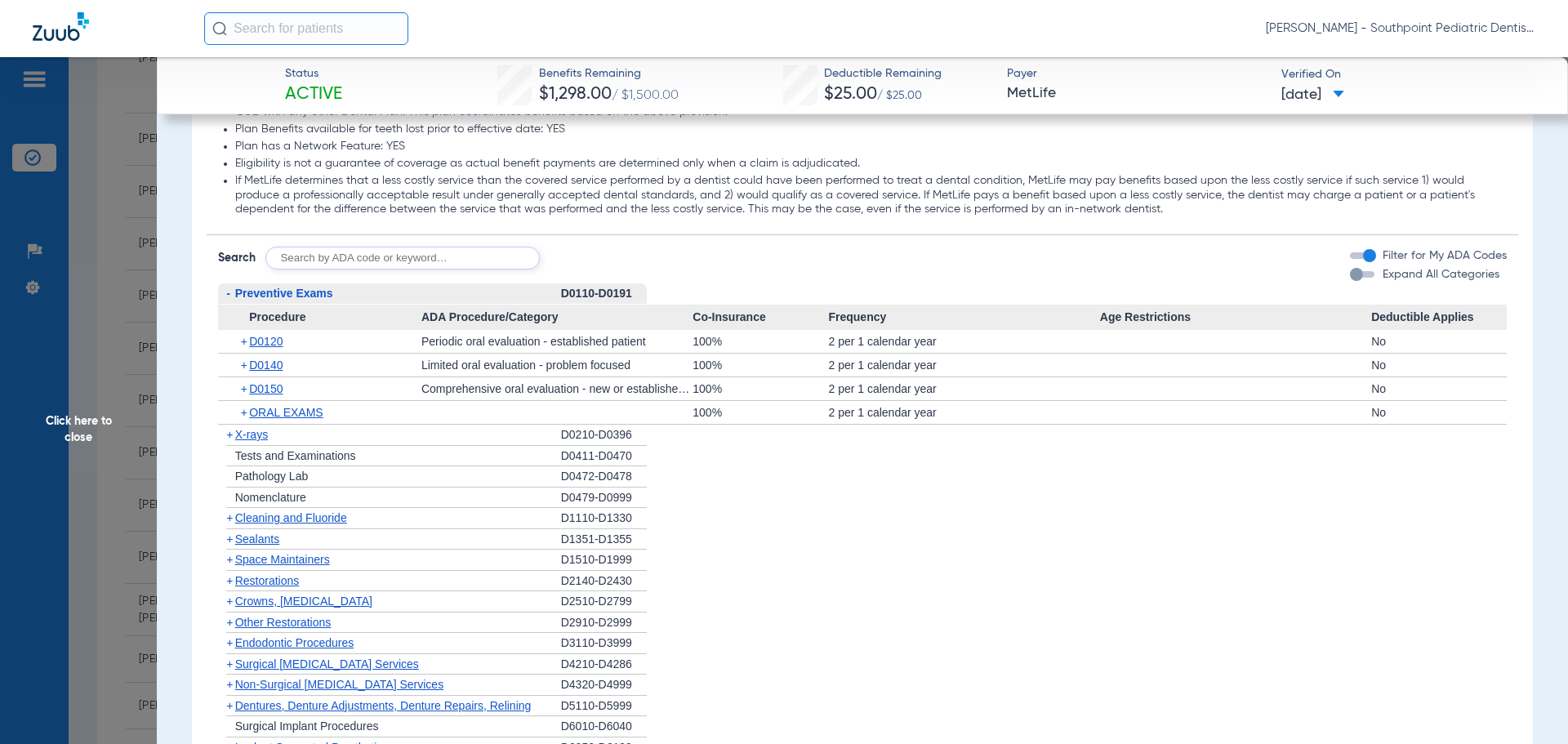
click at [485, 297] on div "- Preventive Exams" at bounding box center [390, 294] width 343 height 21
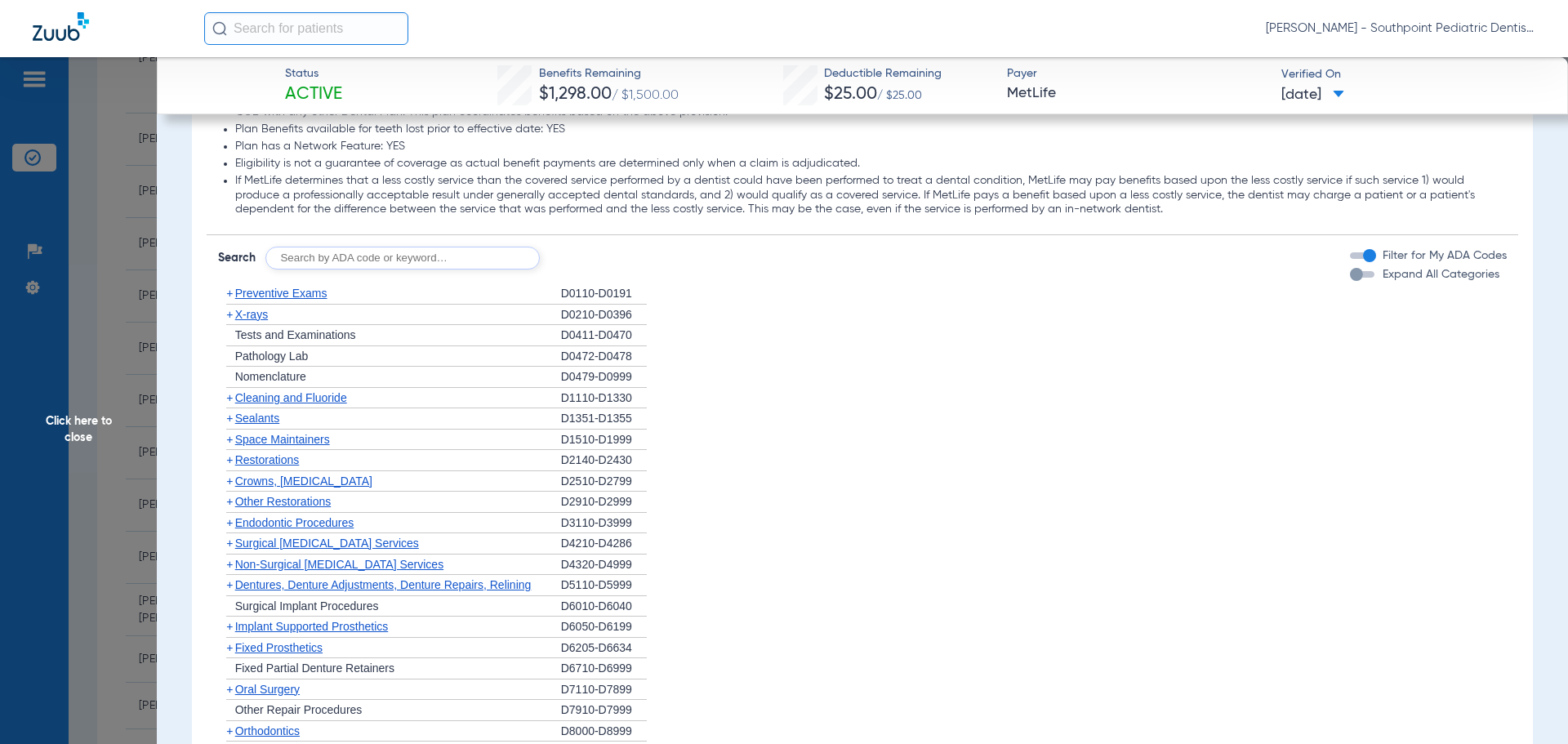
click at [468, 314] on div "+ X-rays" at bounding box center [390, 316] width 343 height 21
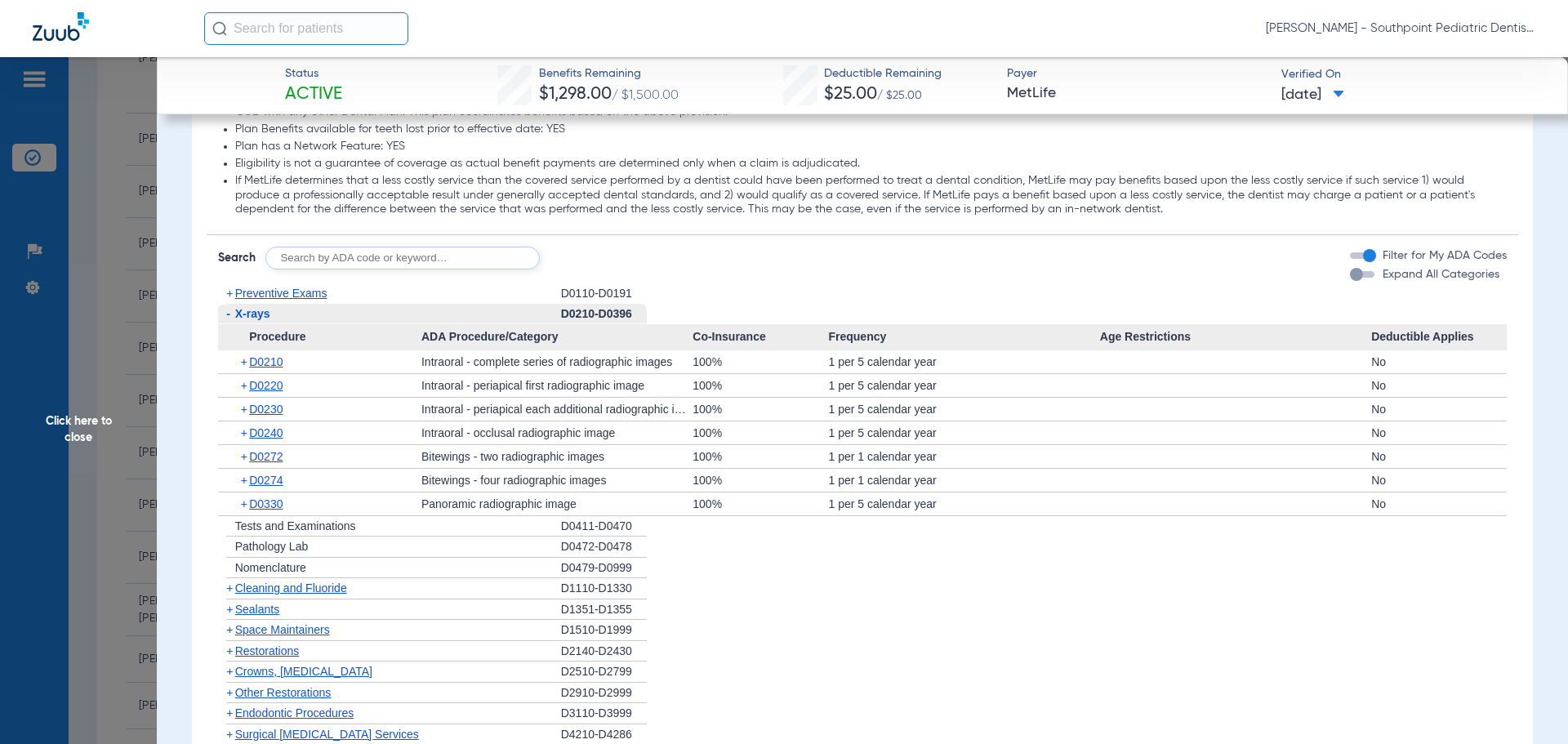
click at [468, 314] on div "- X-rays" at bounding box center [390, 315] width 343 height 21
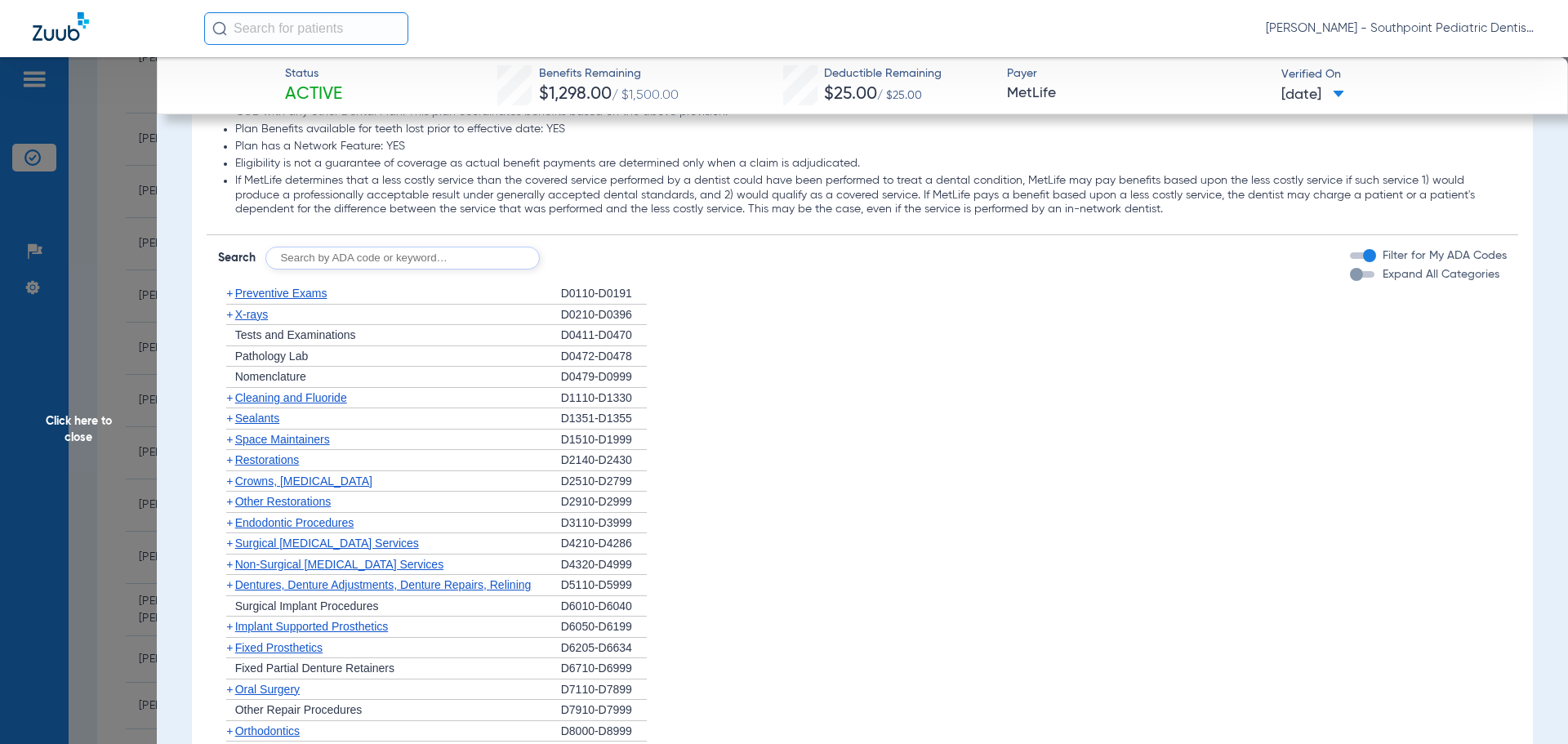
click at [386, 396] on div "+ Cleaning and Fluoride" at bounding box center [390, 399] width 343 height 21
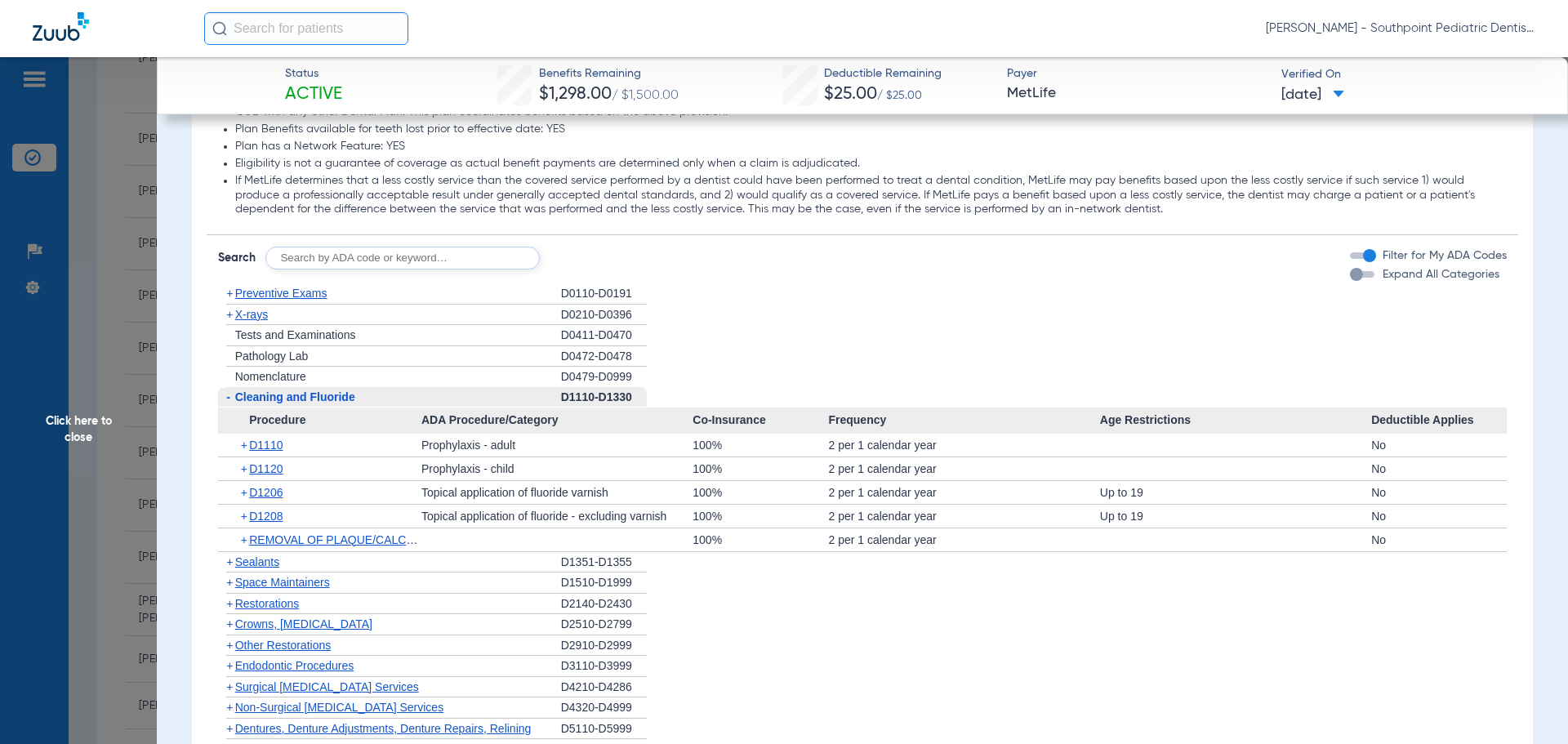
click at [386, 396] on div "- Cleaning and Fluoride" at bounding box center [390, 398] width 343 height 21
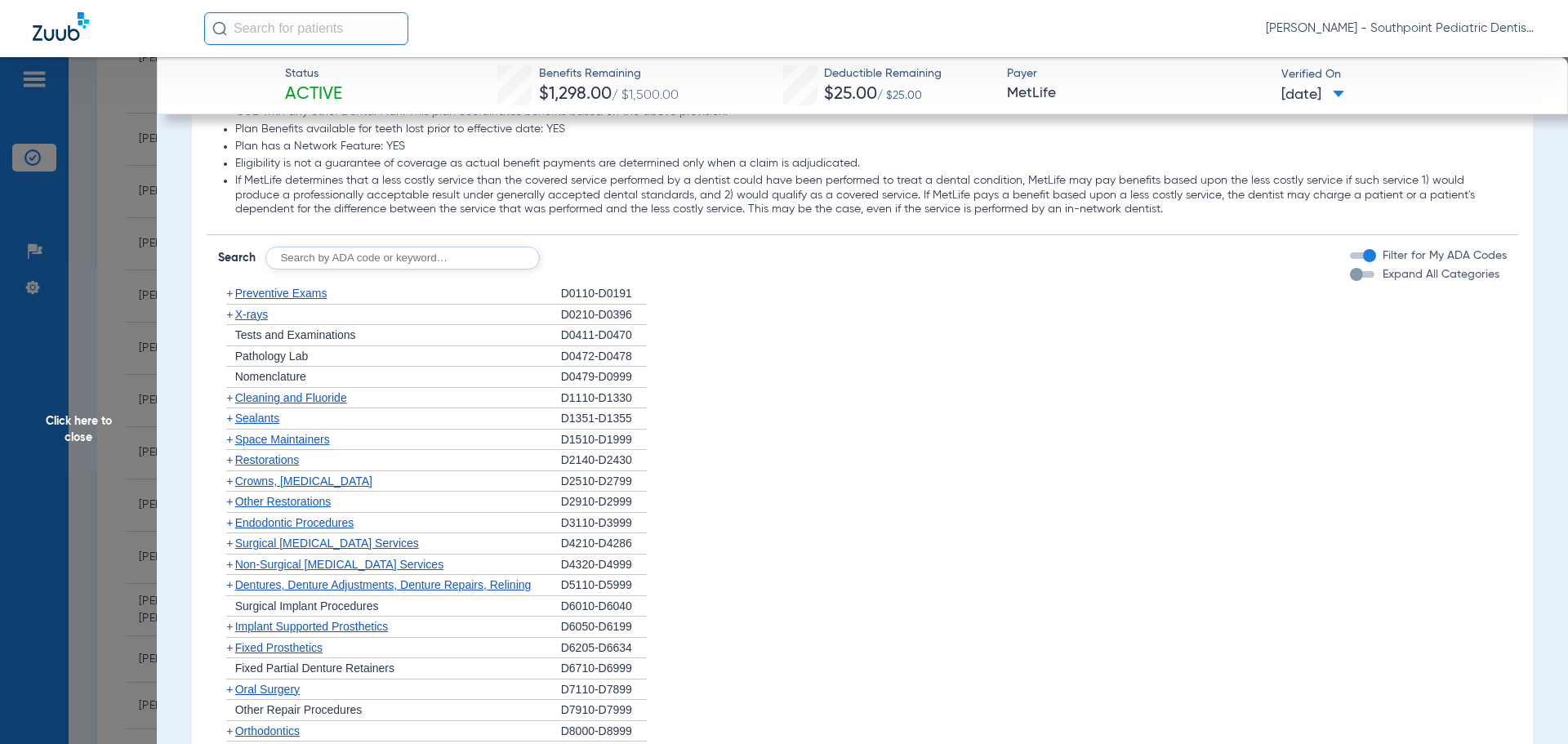
click at [377, 419] on div "+ Sealants" at bounding box center [390, 419] width 343 height 21
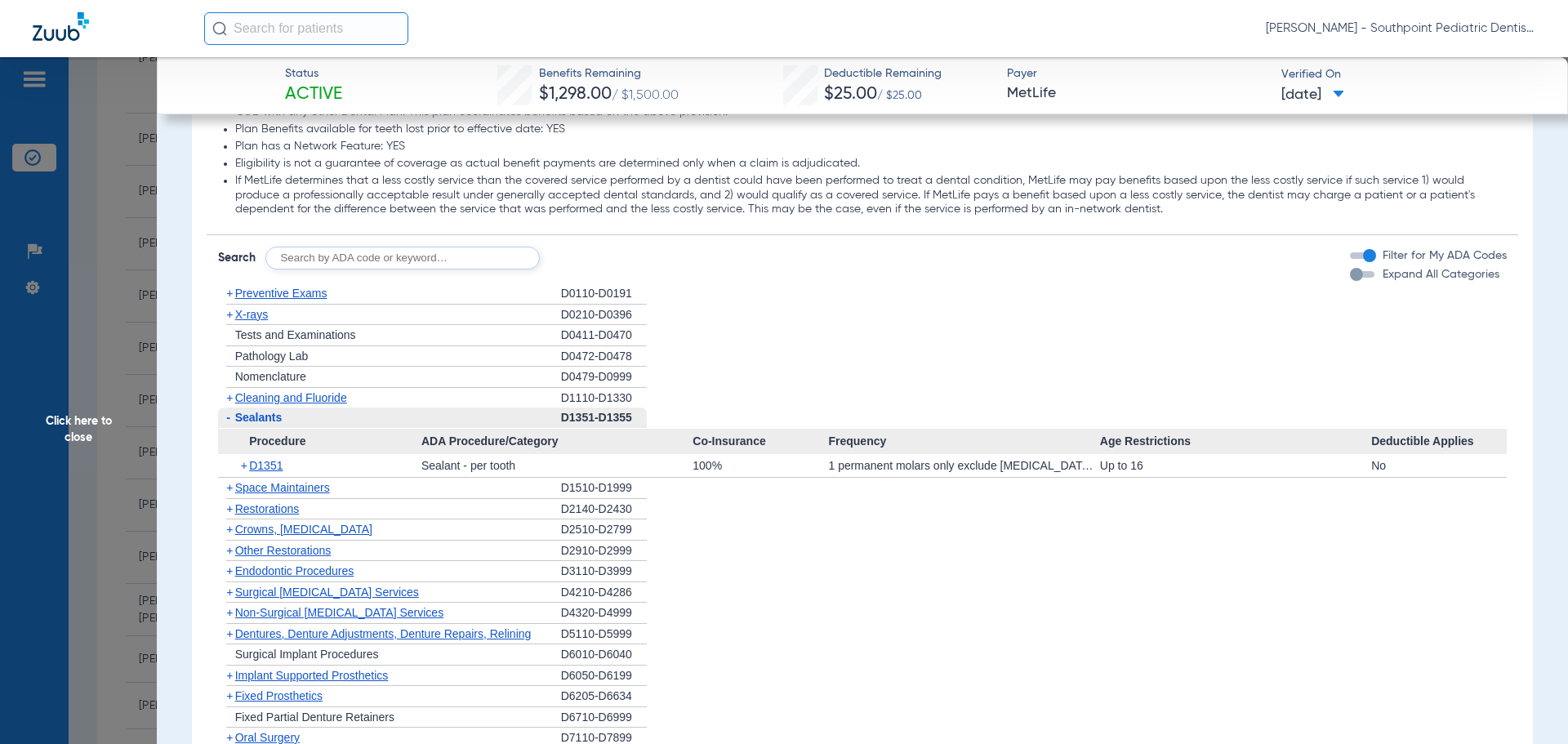
click at [377, 419] on div "- Sealants" at bounding box center [390, 418] width 343 height 21
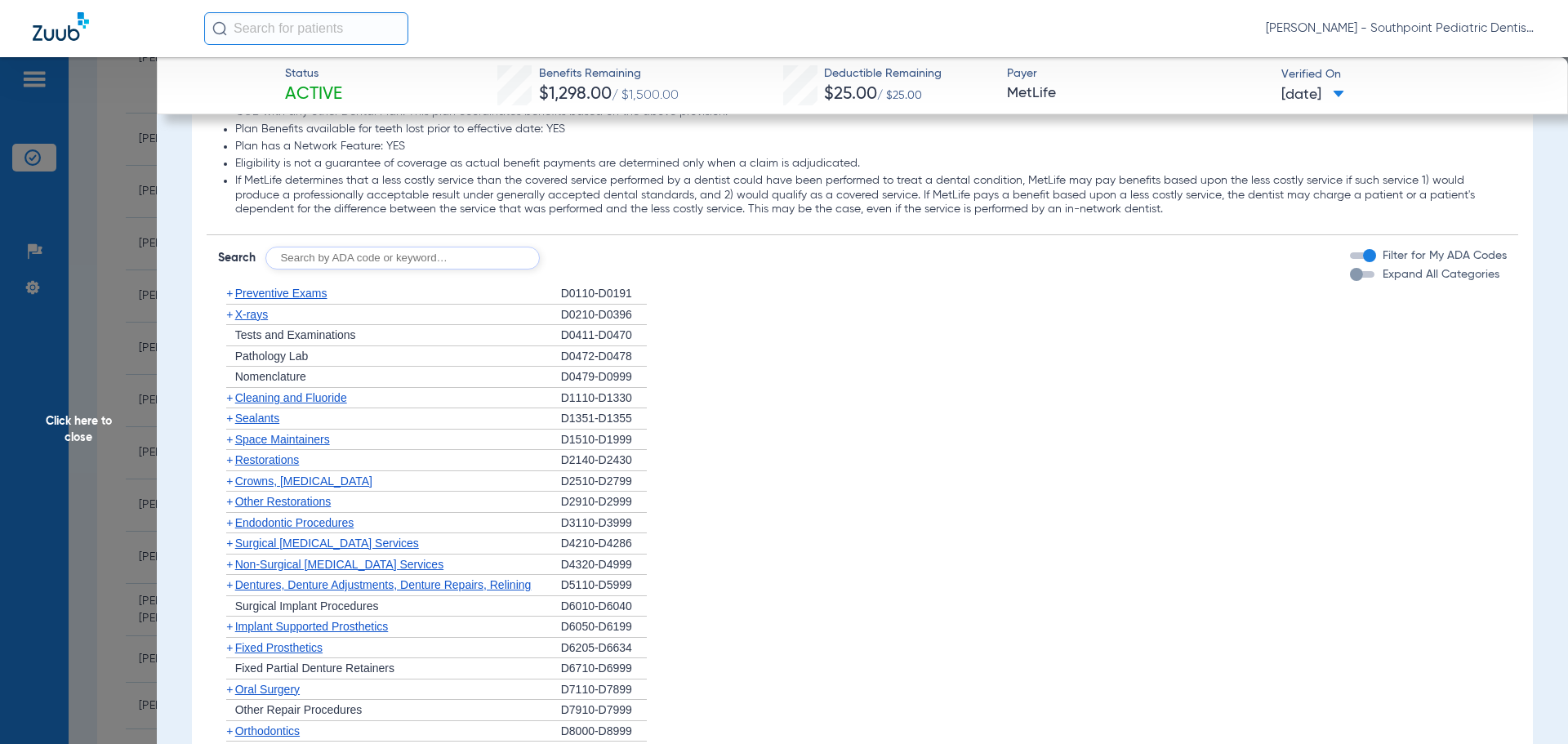
click at [396, 438] on div "+ Space Maintainers" at bounding box center [390, 440] width 343 height 21
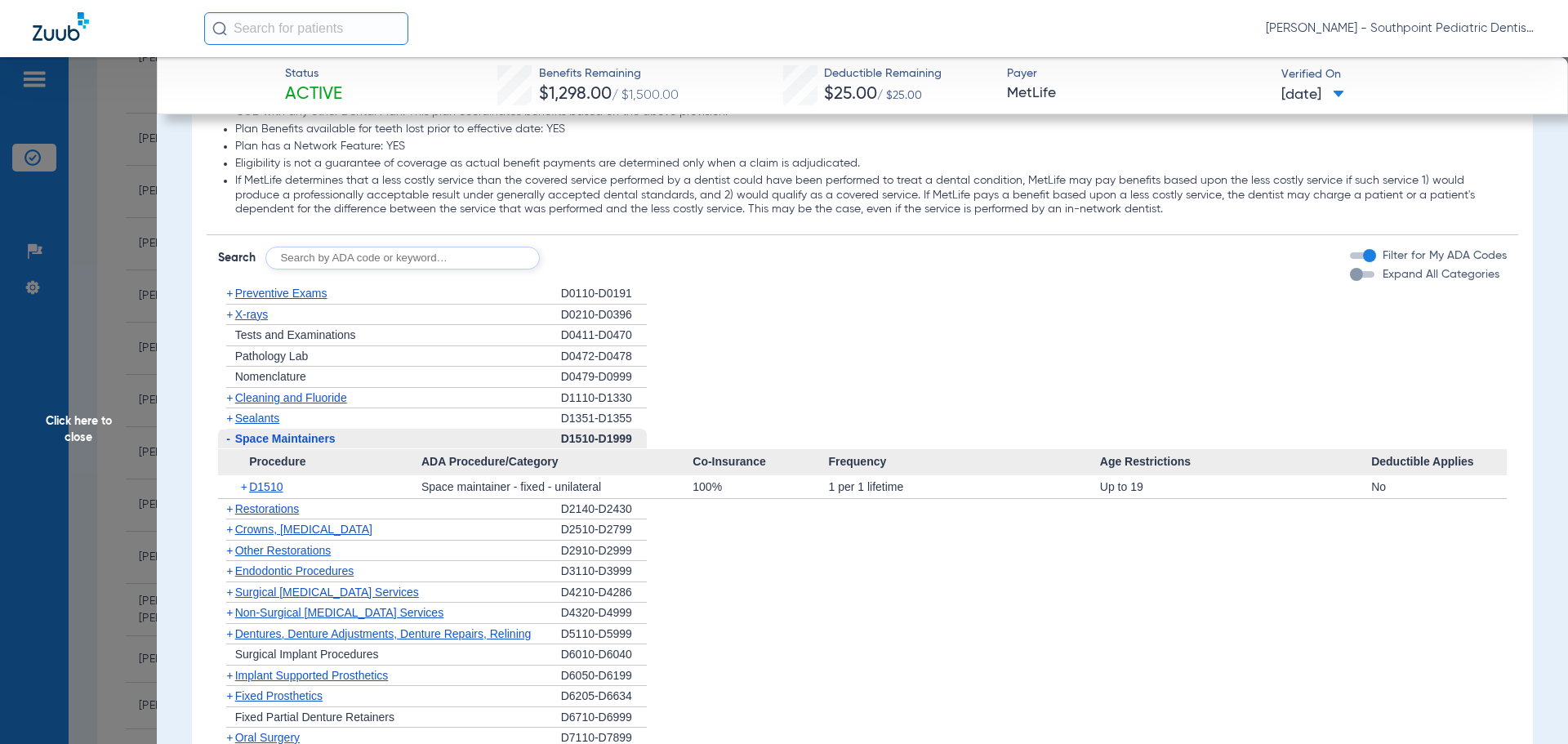
click at [396, 438] on div "- Space Maintainers" at bounding box center [390, 439] width 343 height 21
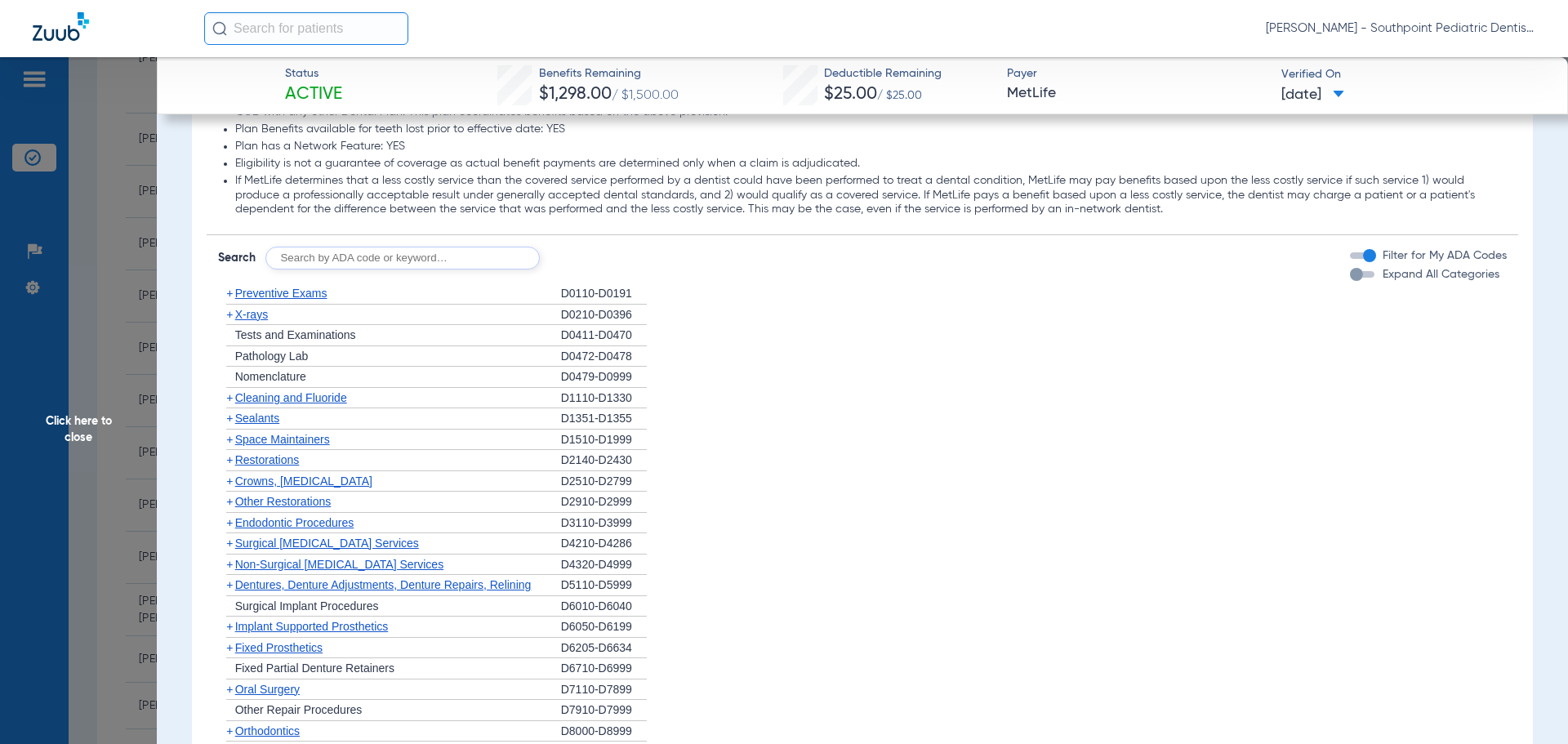
click at [363, 497] on div "+ Other Restorations" at bounding box center [390, 503] width 343 height 21
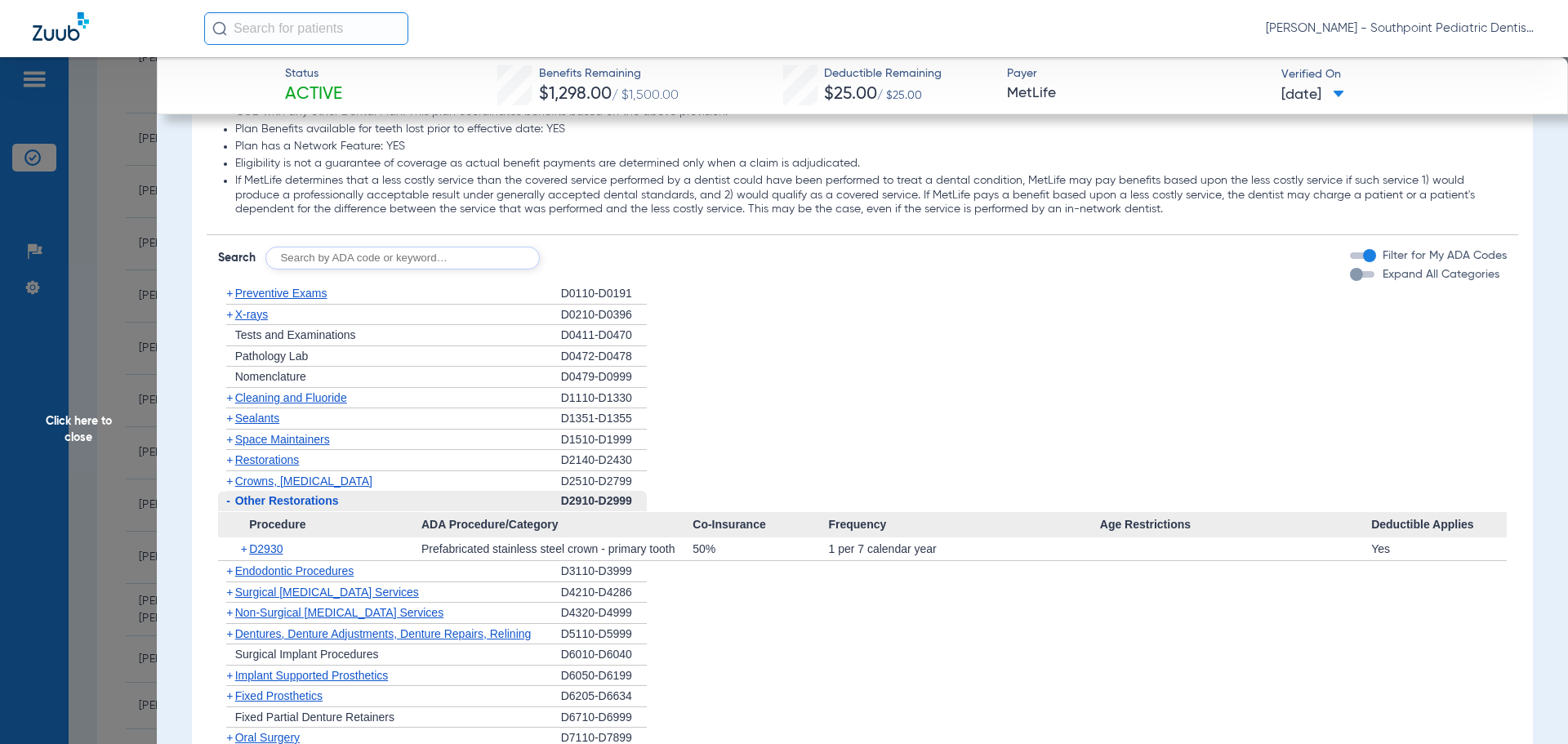
click at [363, 496] on div "- Other Restorations" at bounding box center [390, 502] width 343 height 21
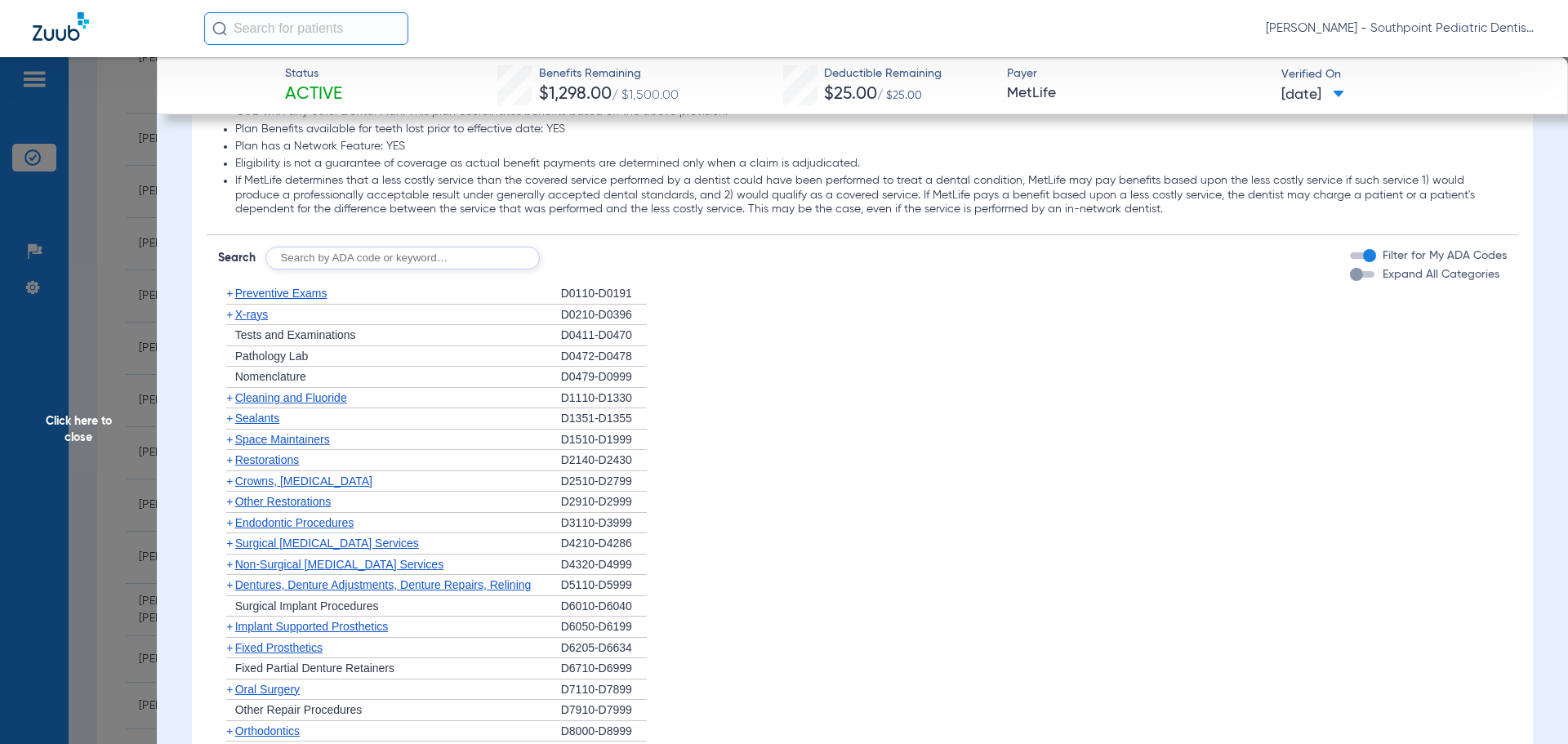
click at [307, 518] on span "Endodontic Procedures" at bounding box center [294, 522] width 119 height 13
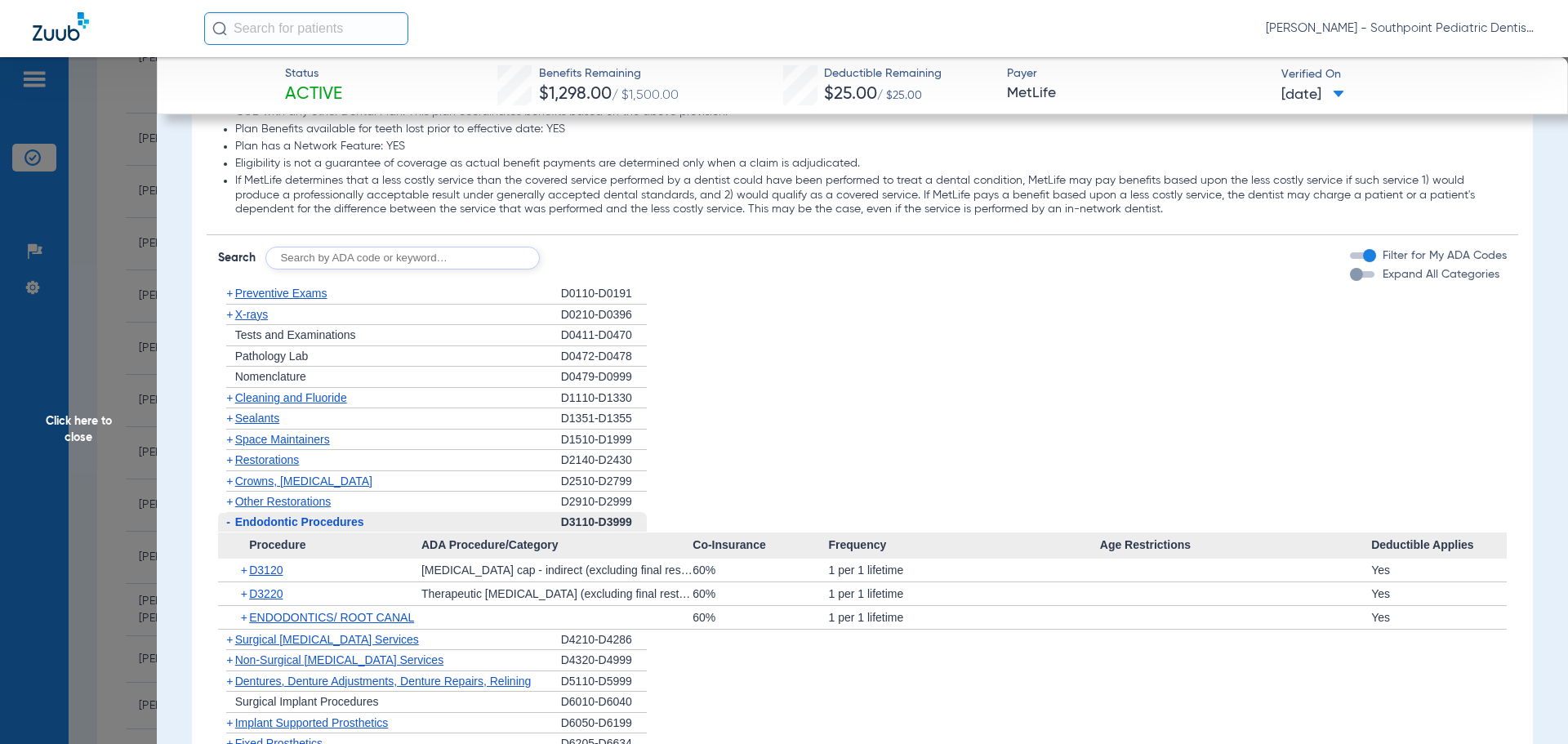
click at [307, 518] on span "Endodontic Procedures" at bounding box center [299, 522] width 129 height 13
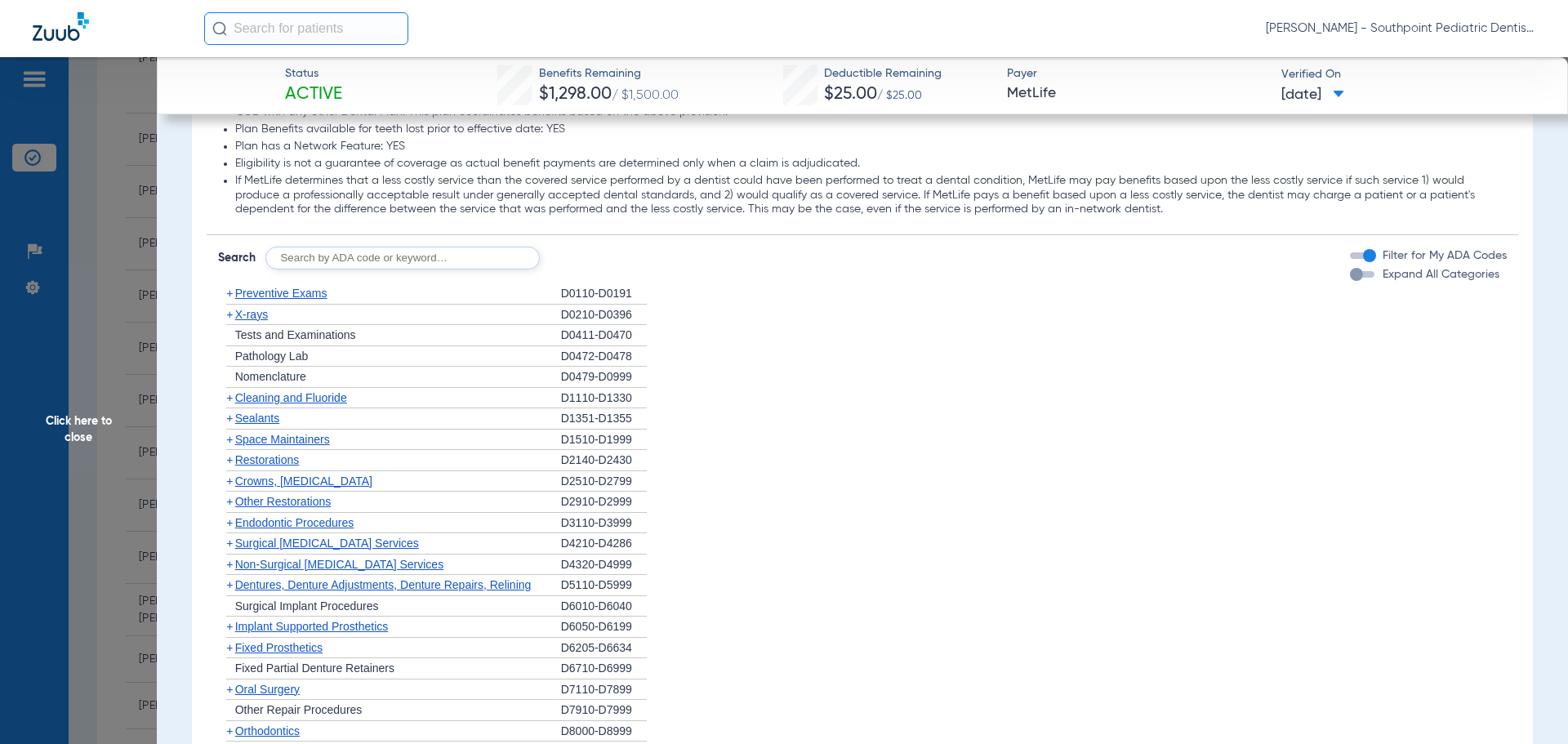
click at [278, 690] on span "Oral Surgery" at bounding box center [267, 689] width 64 height 13
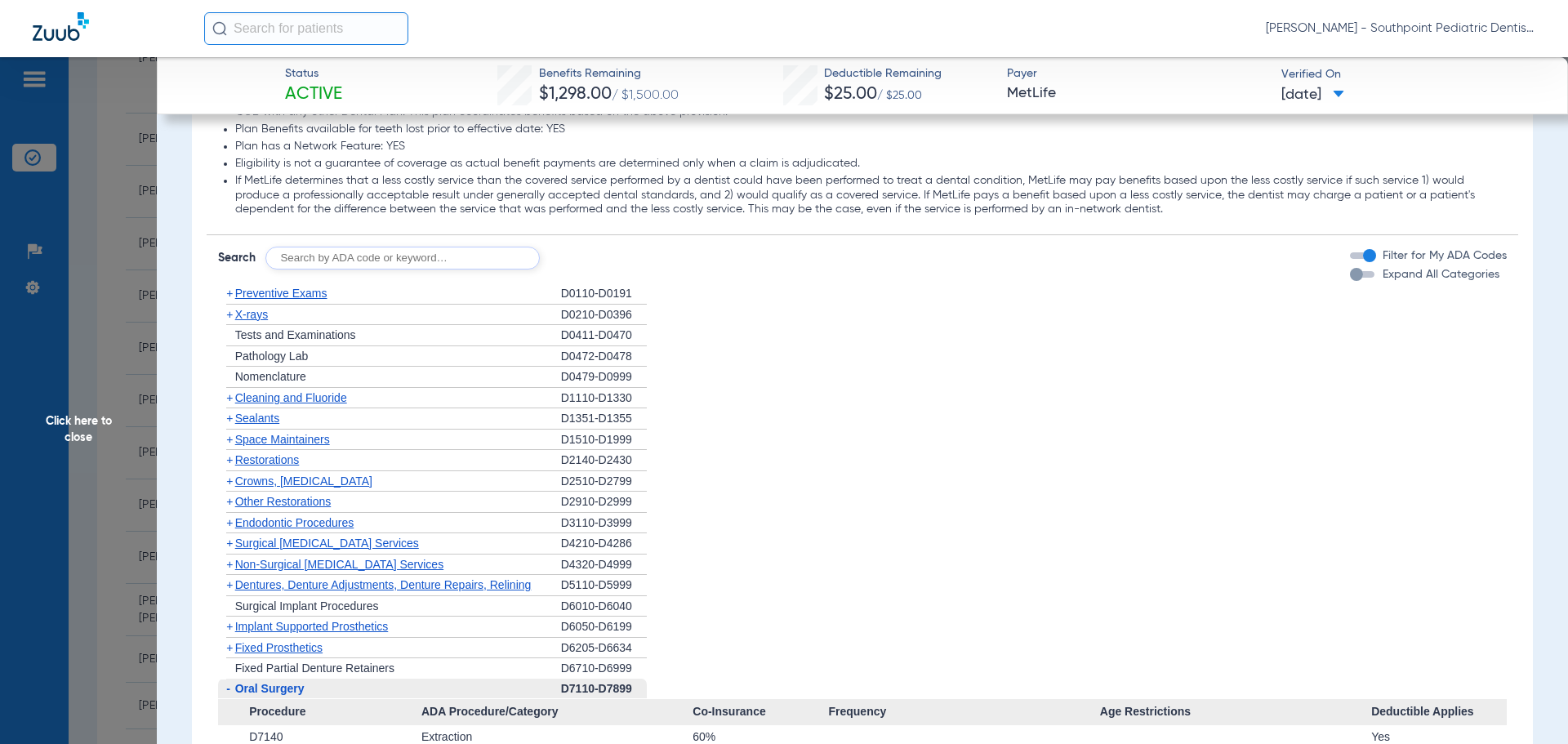
click at [279, 691] on span "Oral Surgery" at bounding box center [269, 688] width 69 height 13
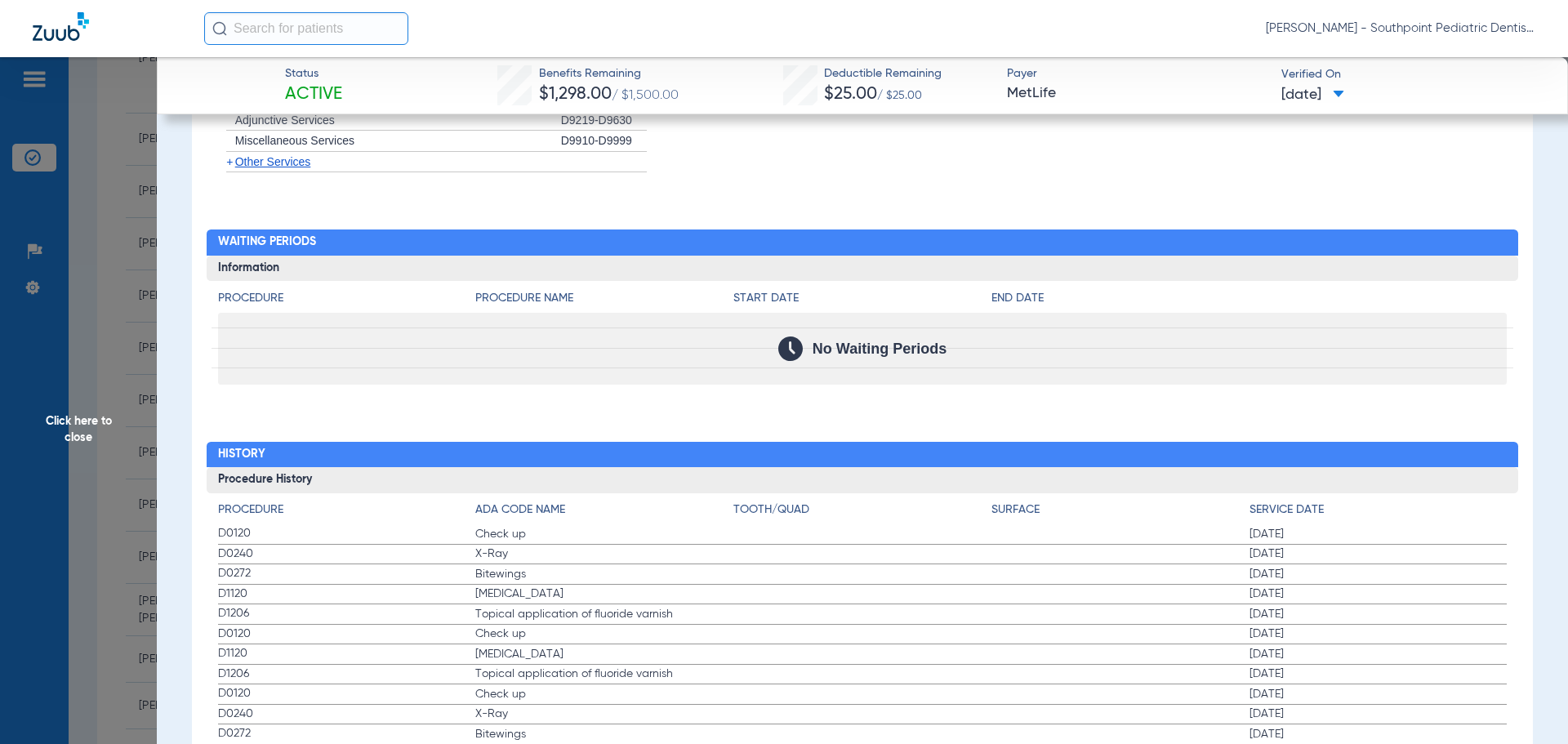
scroll to position [2122, 0]
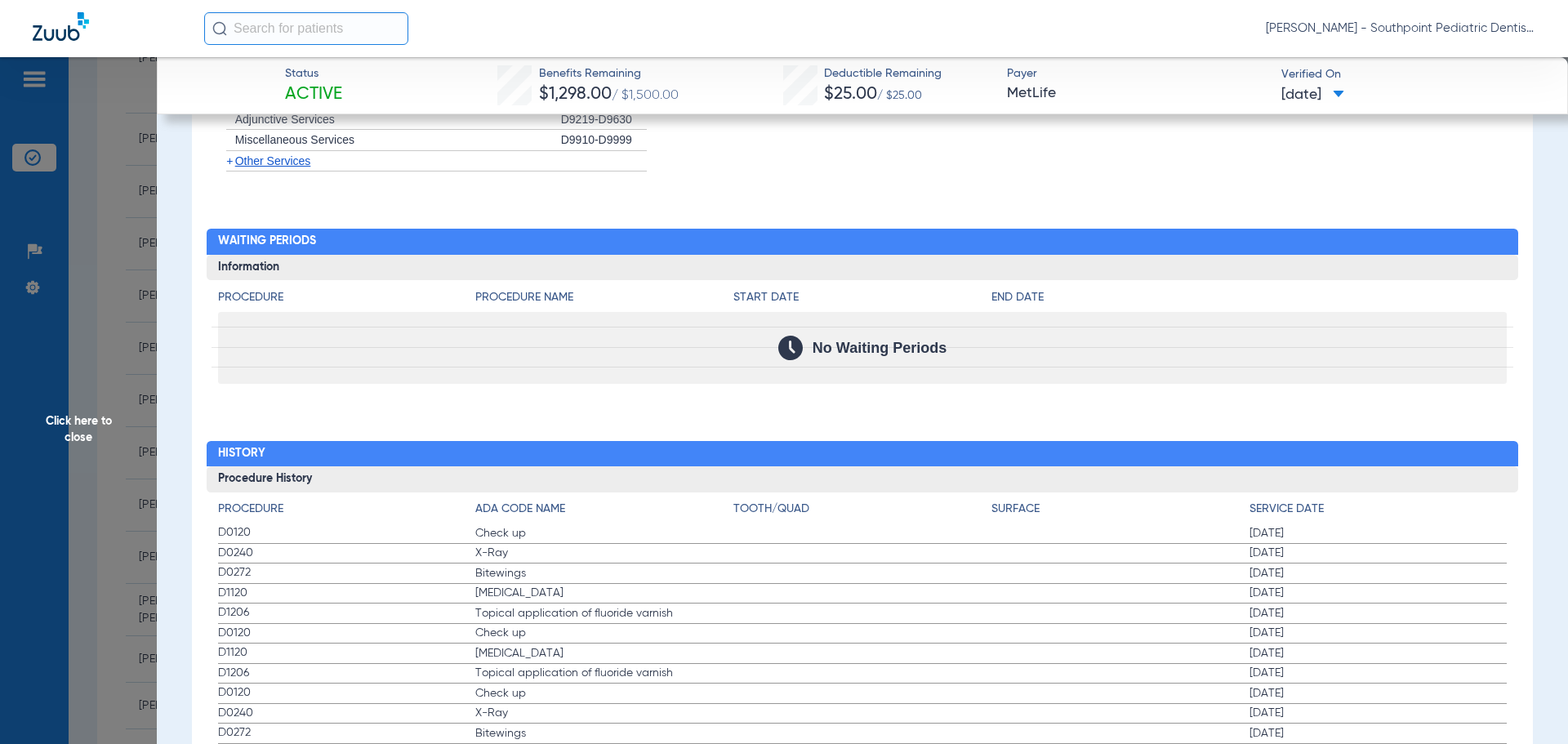
drag, startPoint x: 208, startPoint y: 536, endPoint x: 1371, endPoint y: 604, distance: 1165.0
click at [1371, 604] on div "Procedure ADA Code Name Tooth/Quad Surface Service Date D0120 Check up [DATE] D…" at bounding box center [863, 728] width 1312 height 472
drag, startPoint x: 43, startPoint y: 340, endPoint x: 1012, endPoint y: 9, distance: 1024.0
click at [44, 340] on span "Click here to close" at bounding box center [78, 428] width 157 height 744
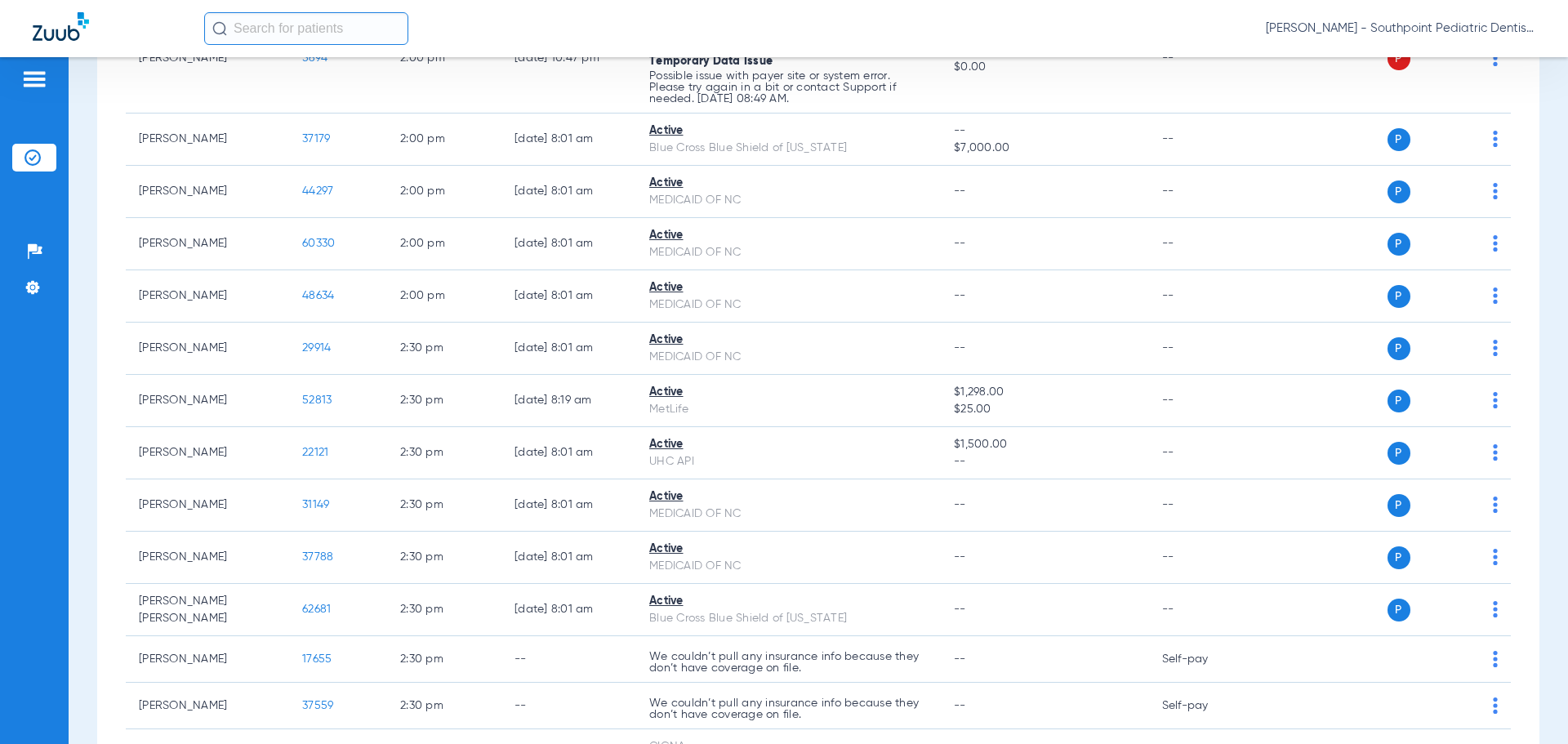
scroll to position [4622, 0]
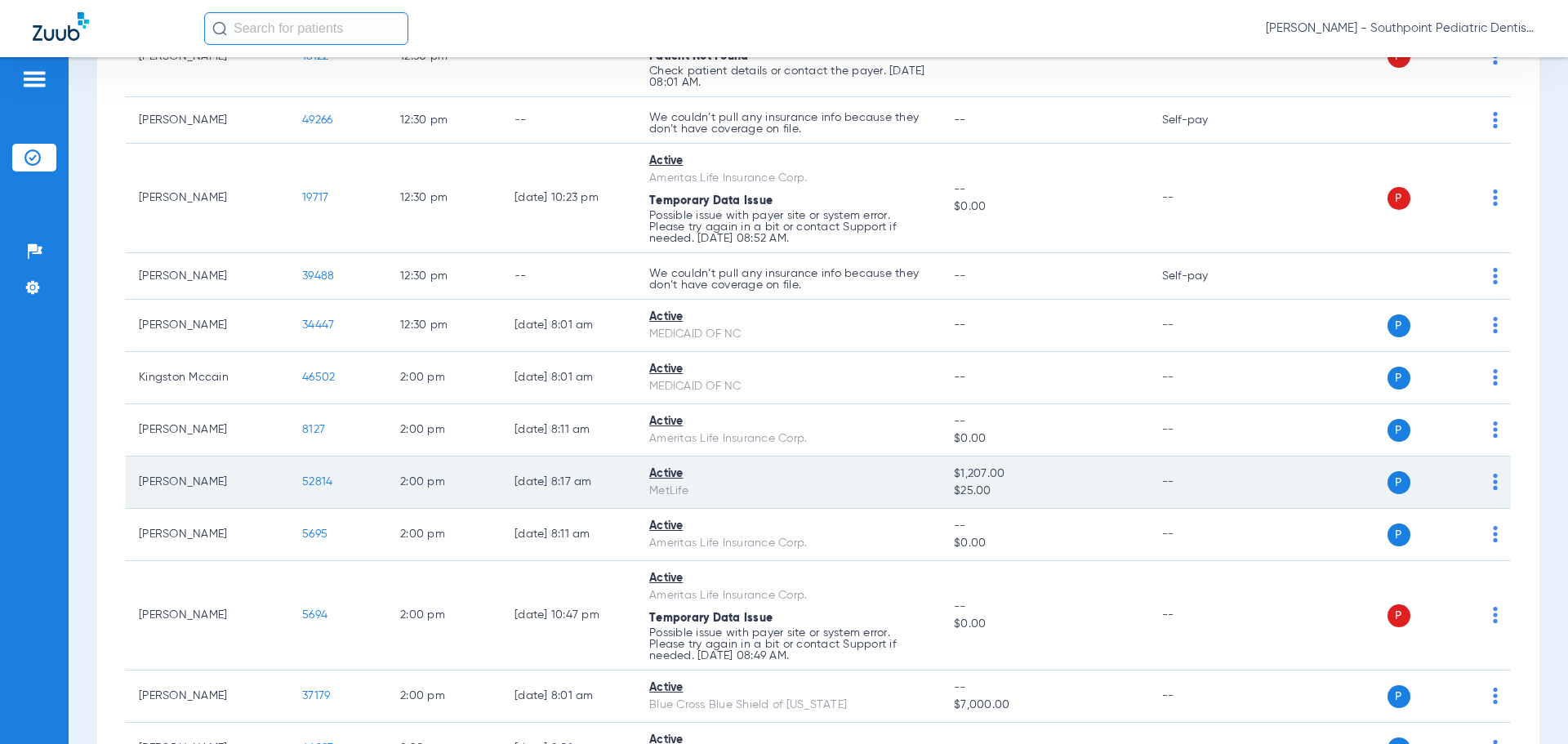
click at [309, 485] on span "52814" at bounding box center [317, 482] width 30 height 12
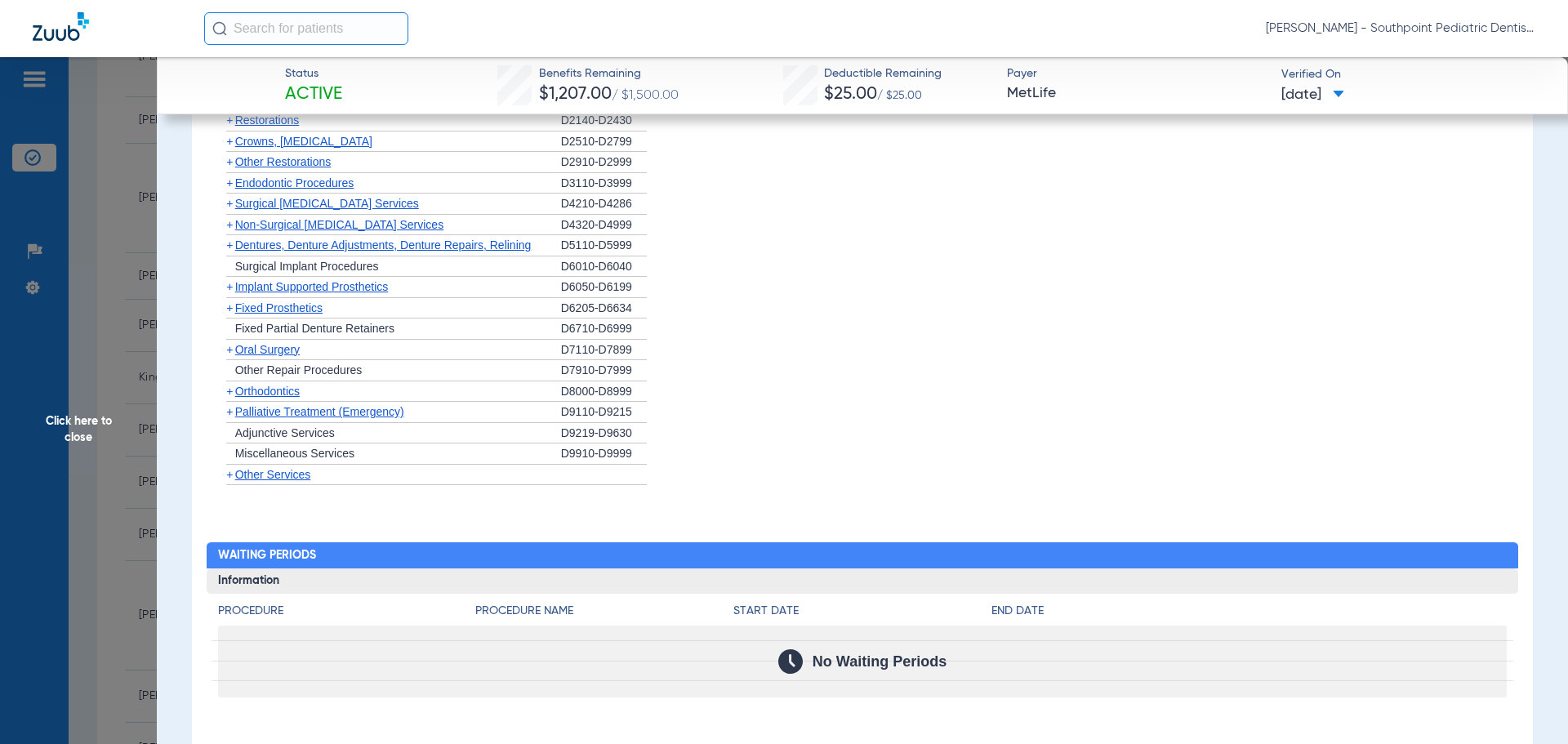
scroll to position [2028, 0]
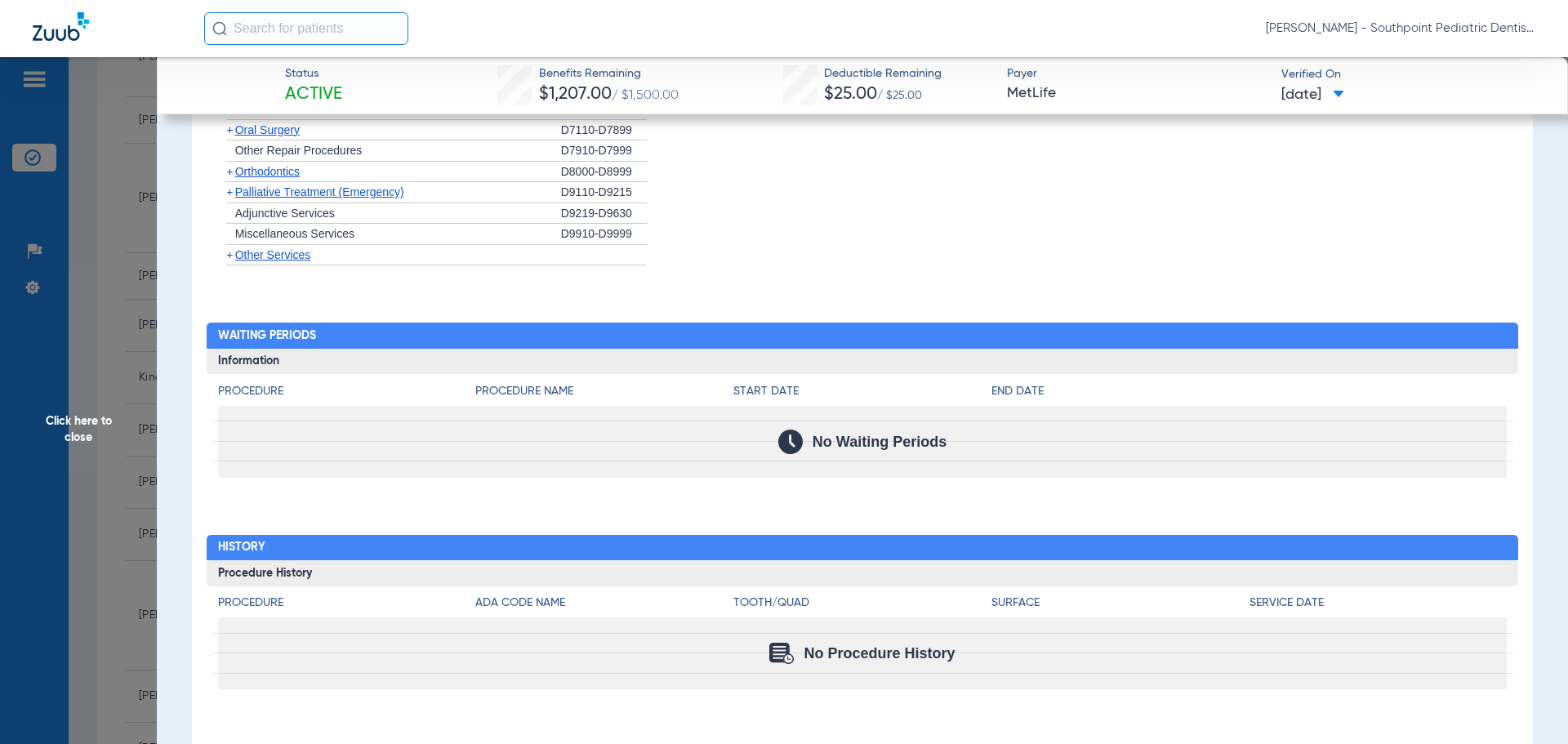
click at [80, 360] on span "Click here to close" at bounding box center [78, 428] width 157 height 744
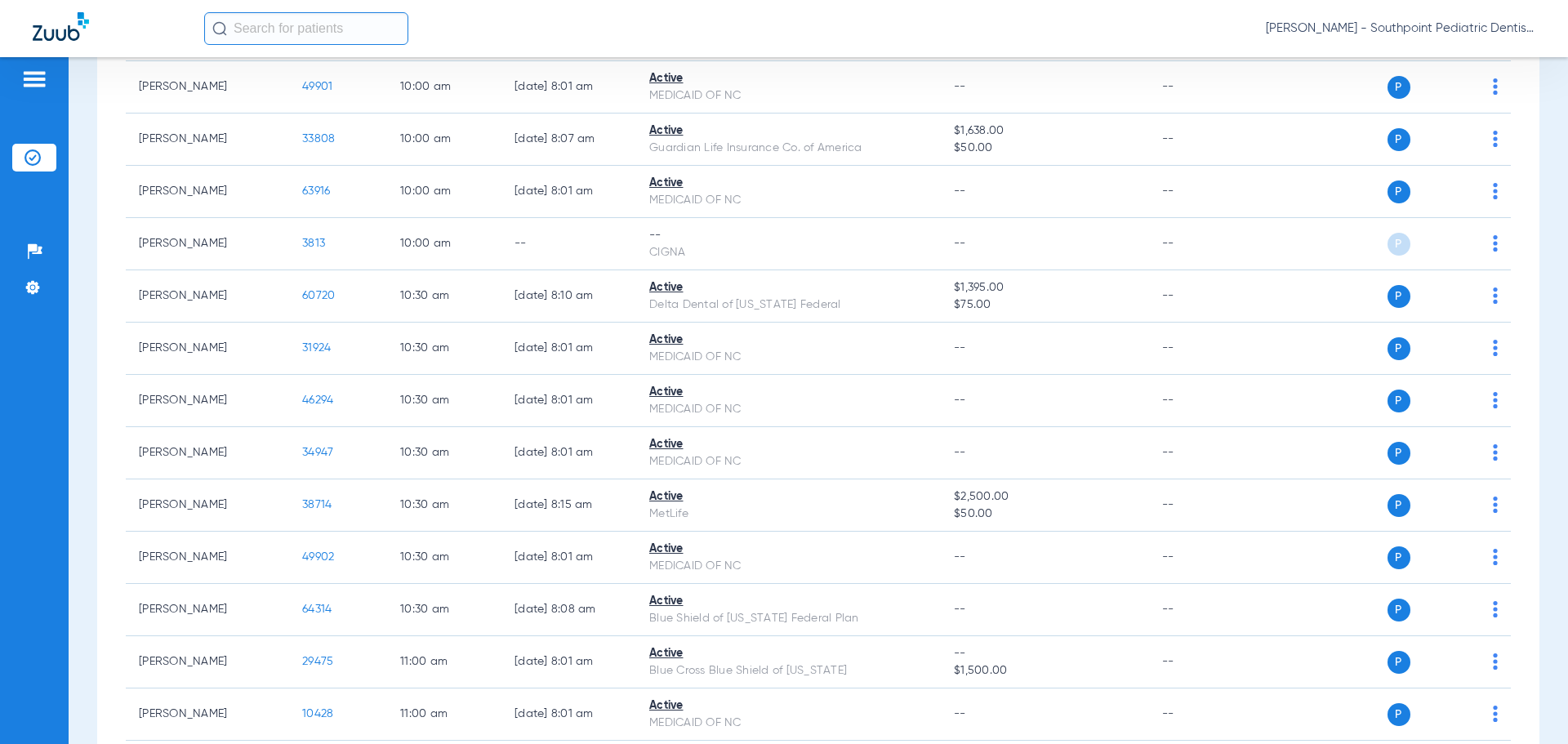
scroll to position [6602, 0]
